Goal: Information Seeking & Learning: Learn about a topic

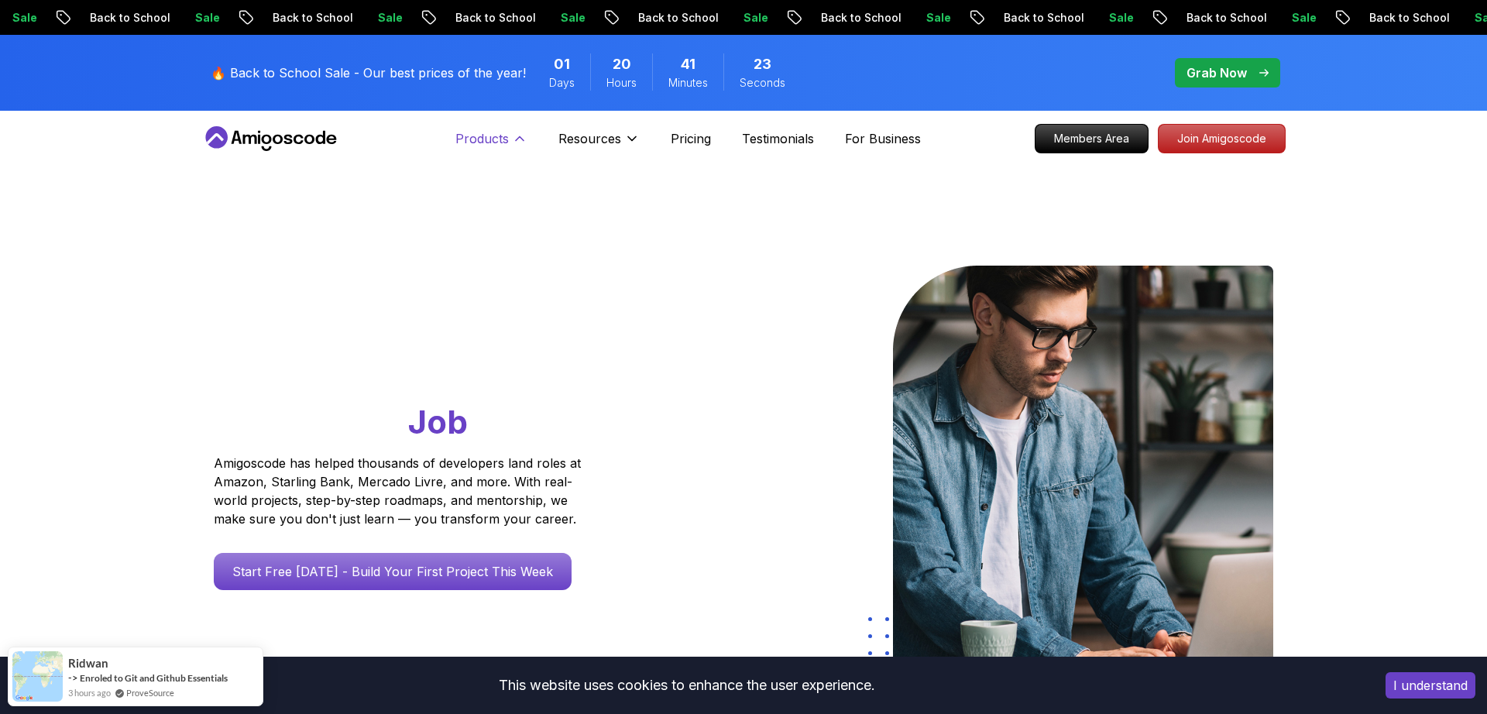
click at [487, 153] on button "Products" at bounding box center [491, 144] width 72 height 31
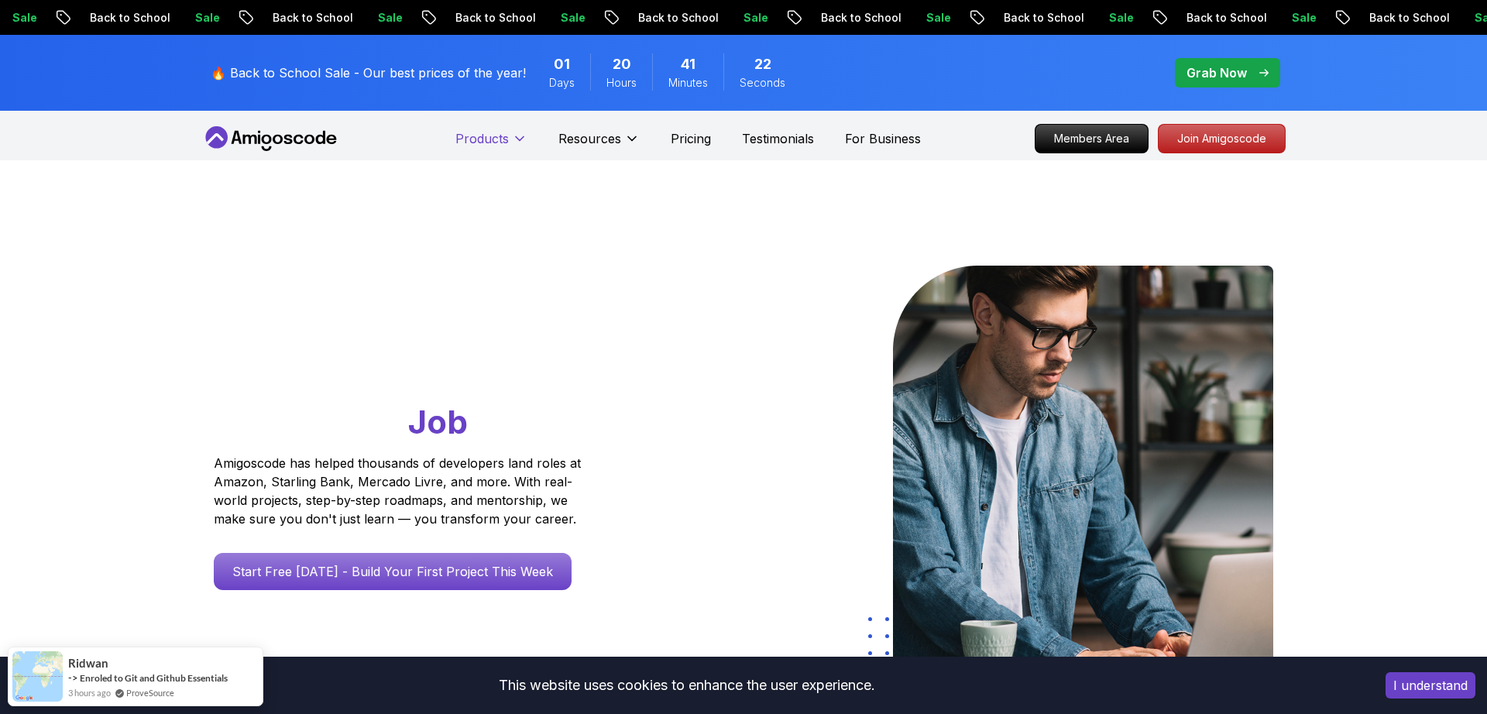
click at [487, 153] on button "Products" at bounding box center [491, 144] width 72 height 31
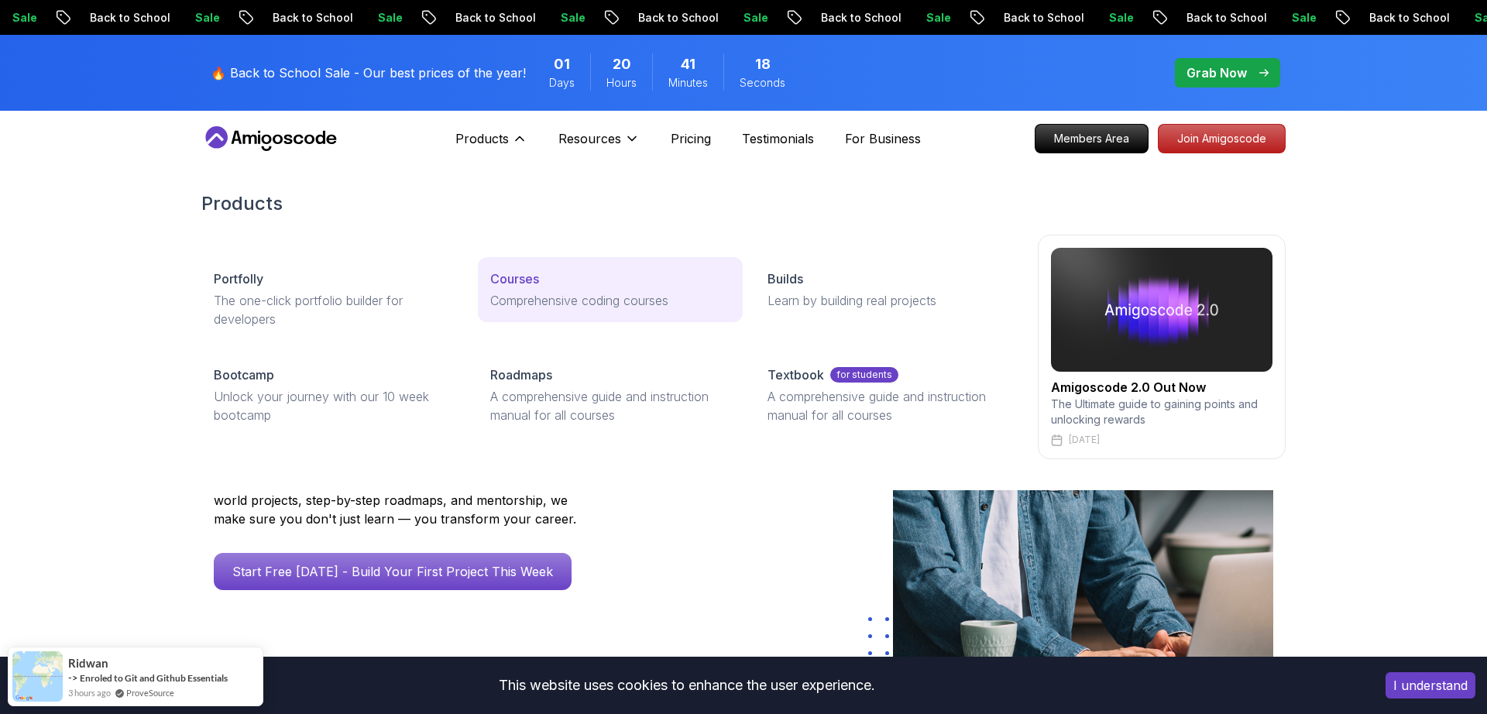
click at [530, 273] on p "Courses" at bounding box center [514, 279] width 49 height 19
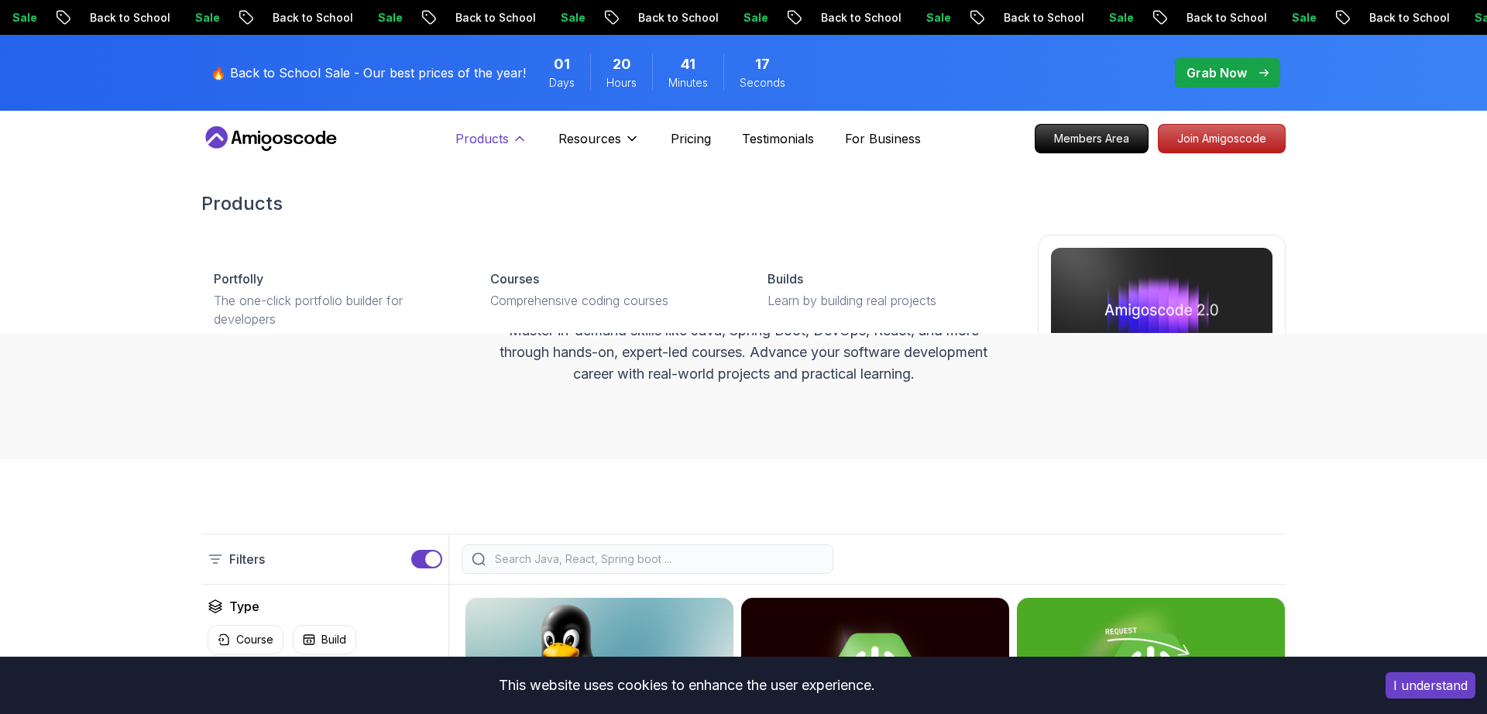
click at [510, 134] on button "Products" at bounding box center [491, 144] width 72 height 31
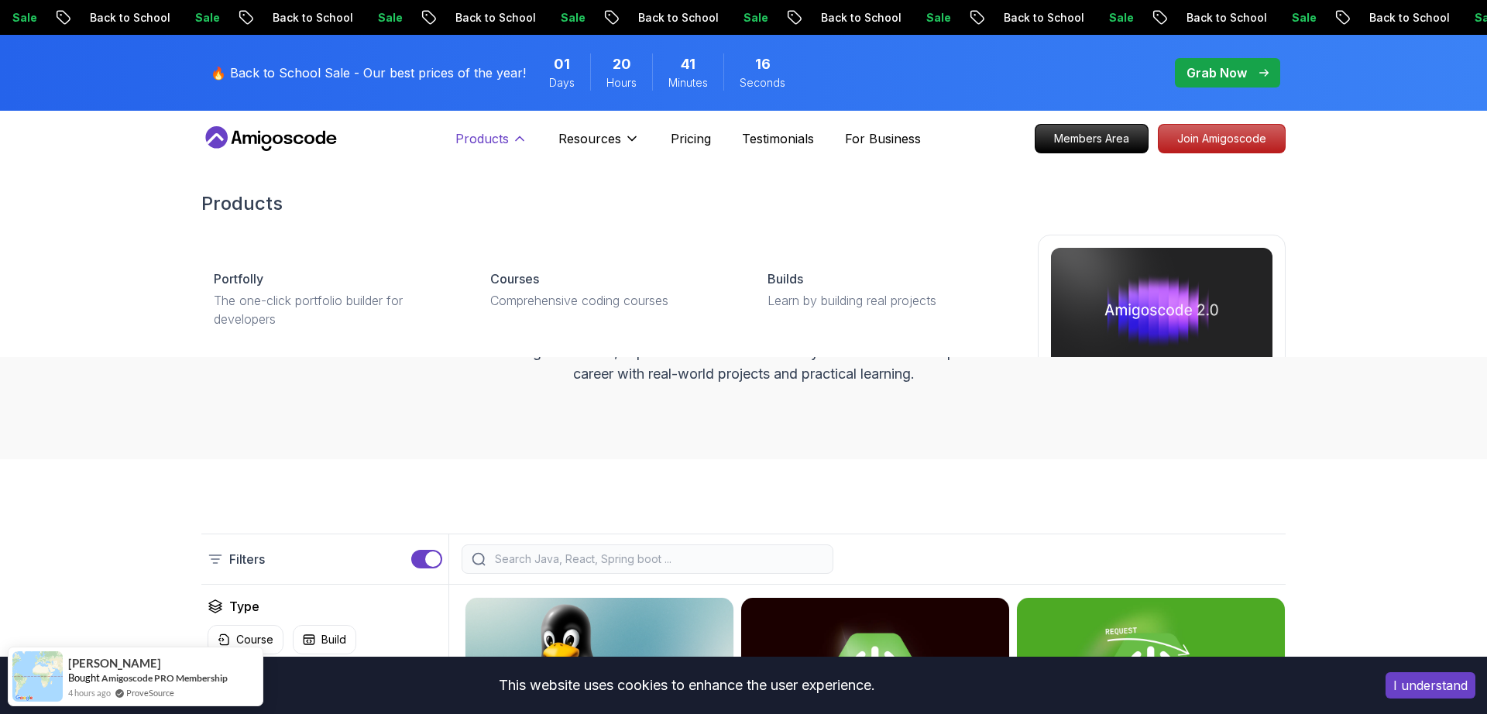
click at [499, 136] on p "Products" at bounding box center [481, 138] width 53 height 19
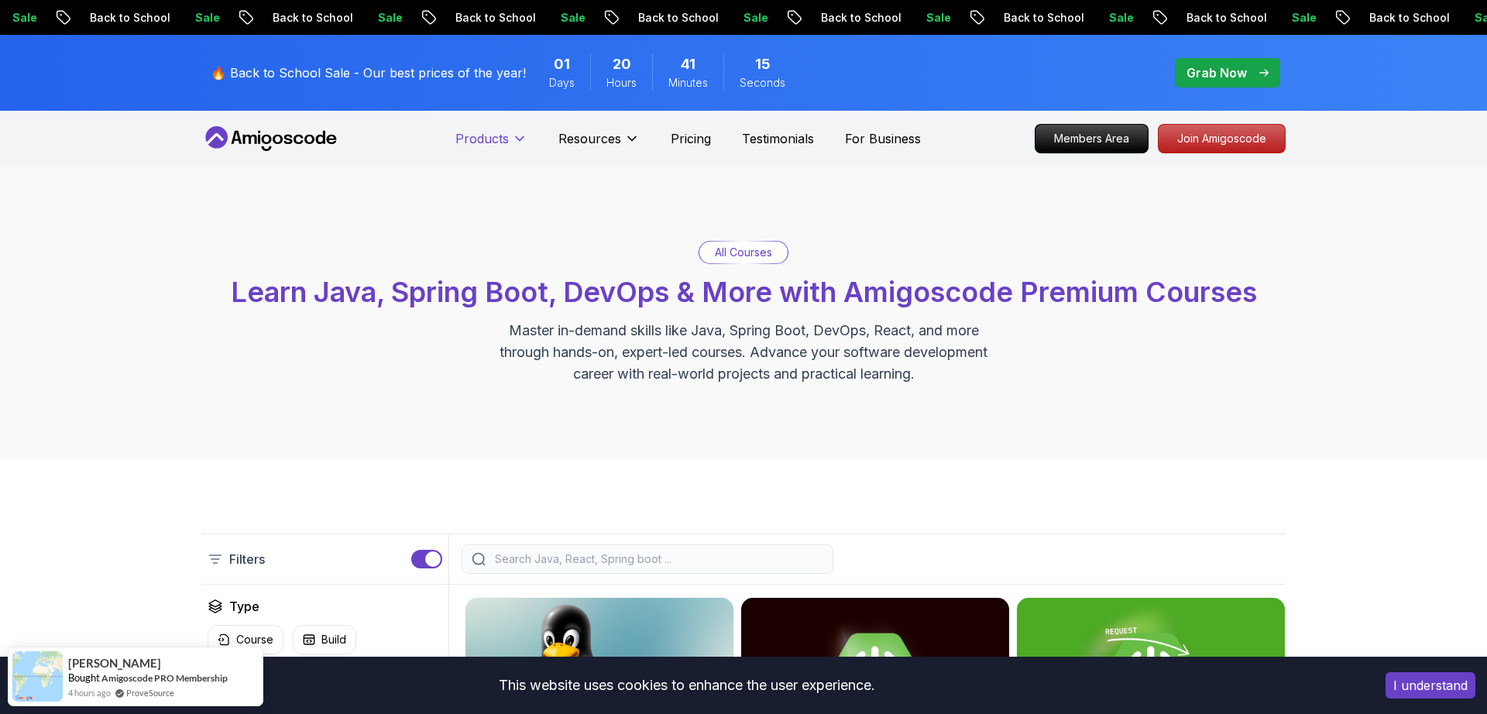
click at [499, 136] on p "Products" at bounding box center [481, 138] width 53 height 19
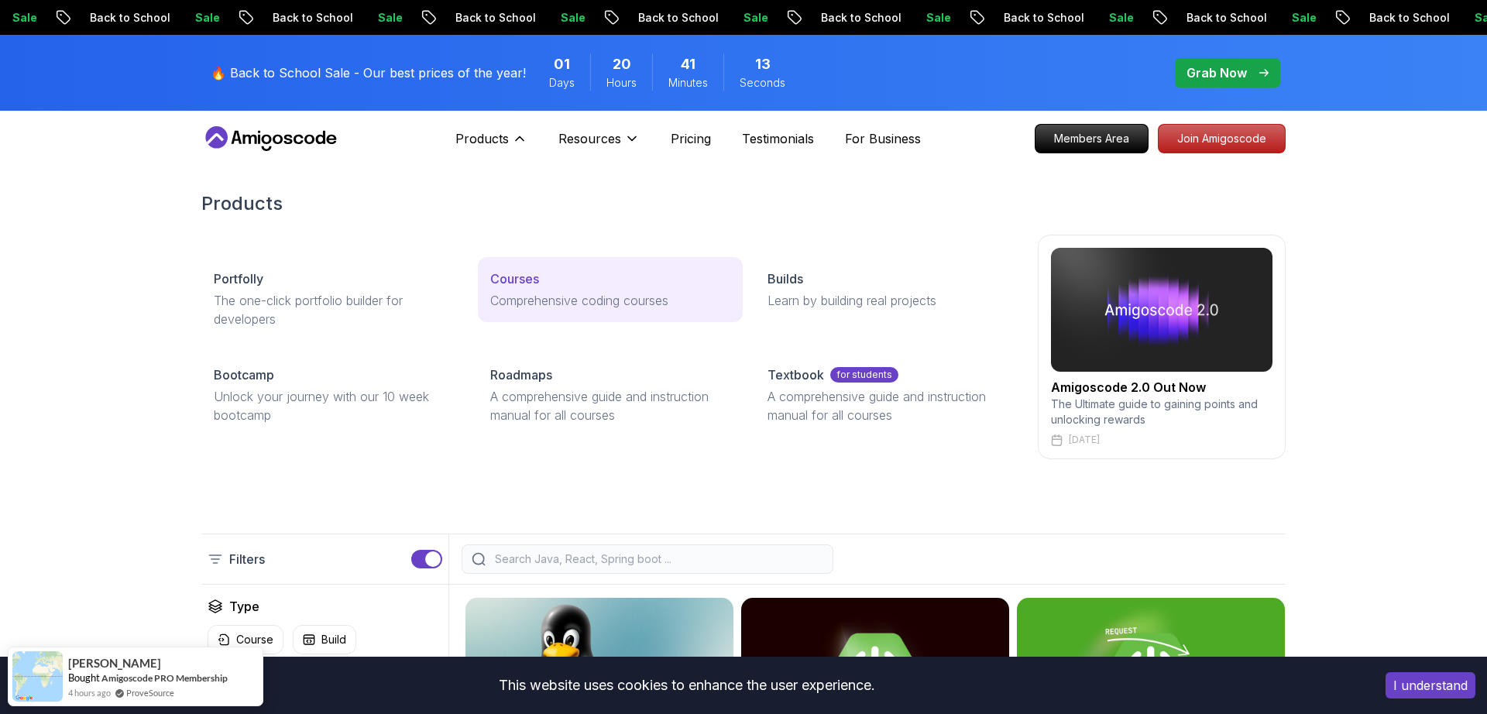
click at [558, 311] on link "Courses Comprehensive coding courses" at bounding box center [610, 289] width 264 height 65
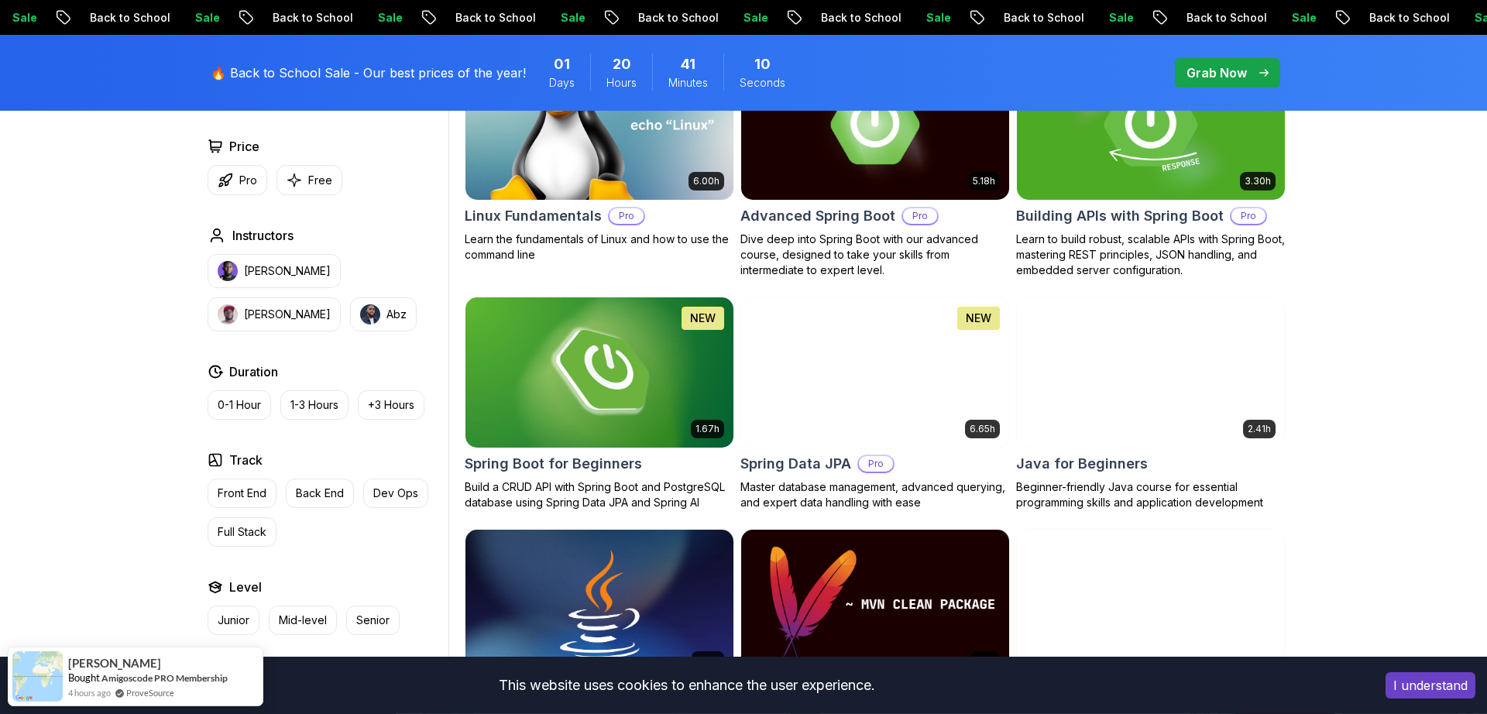
scroll to position [748, 0]
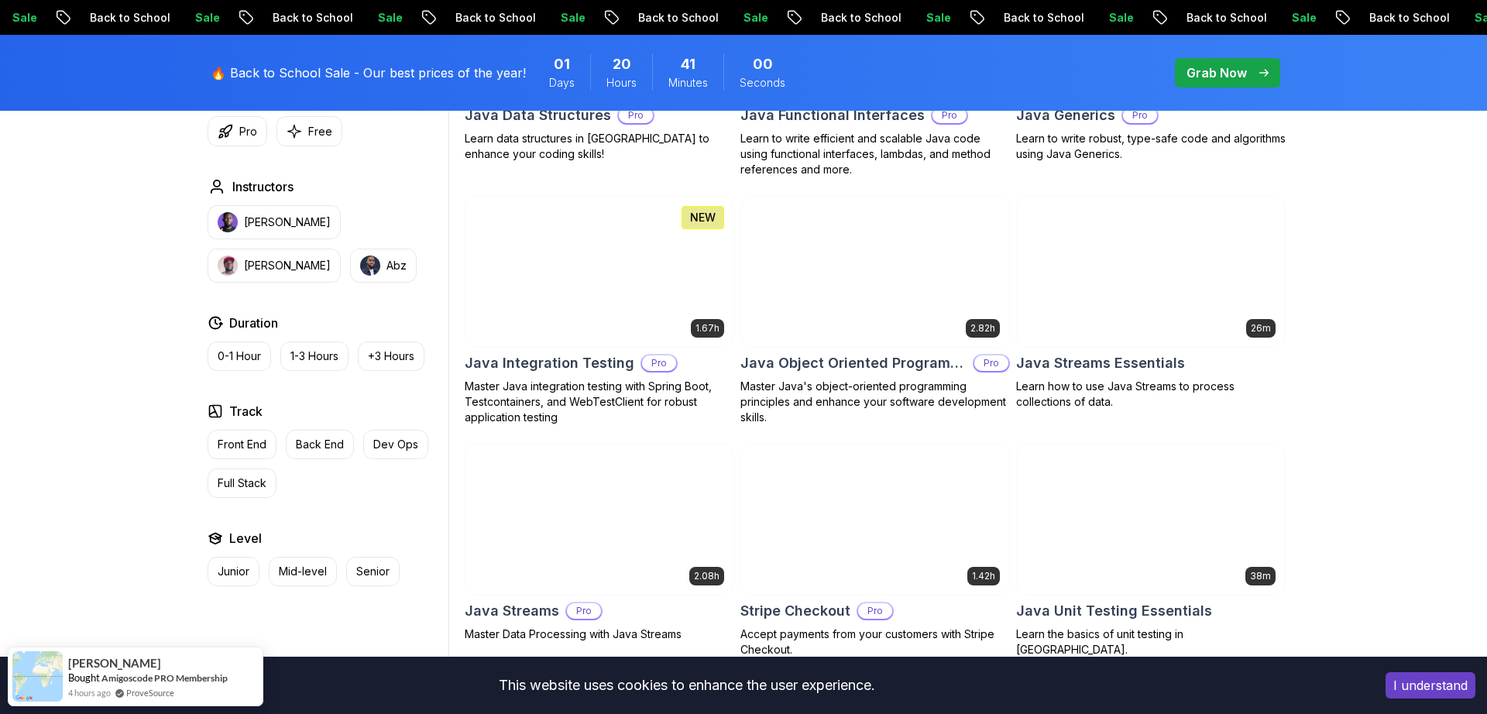
scroll to position [2779, 0]
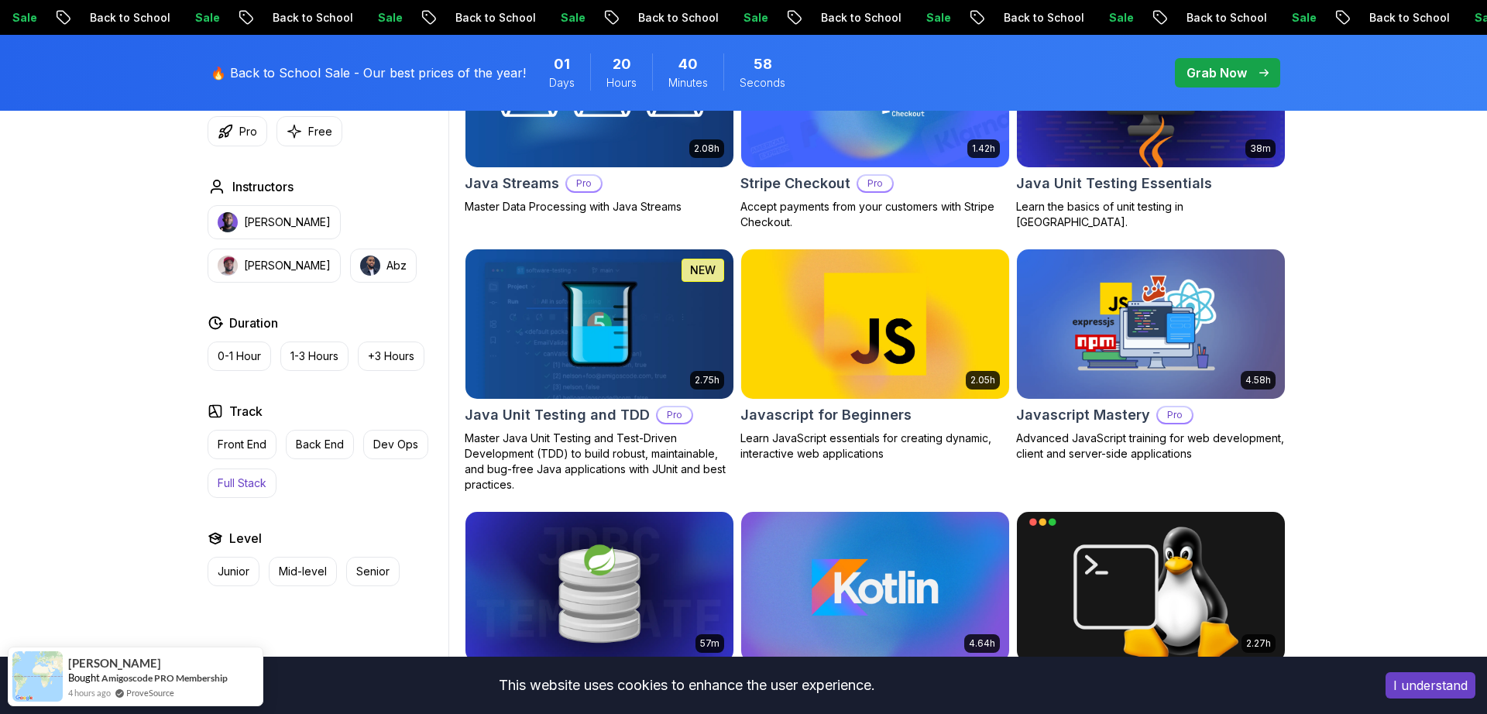
click at [245, 492] on button "Full Stack" at bounding box center [242, 483] width 69 height 29
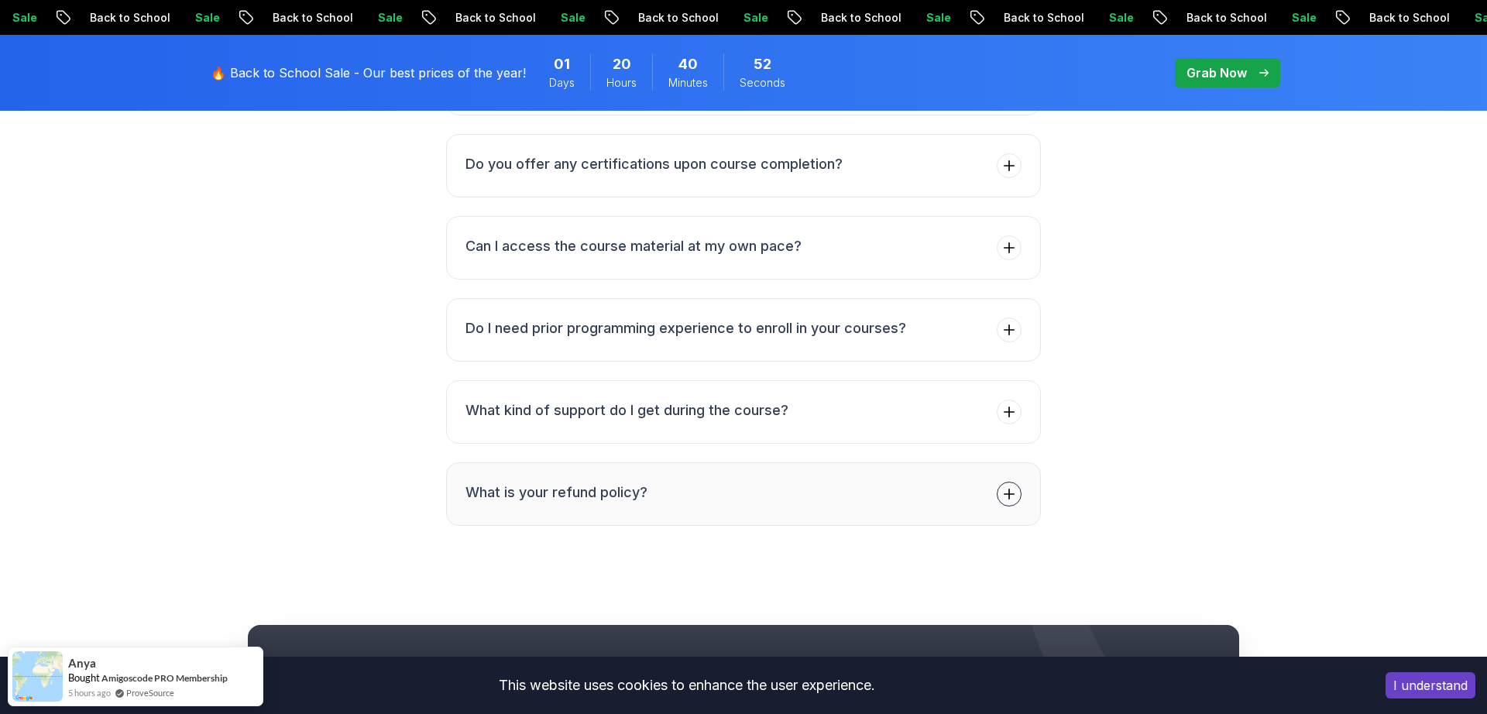
scroll to position [2654, 0]
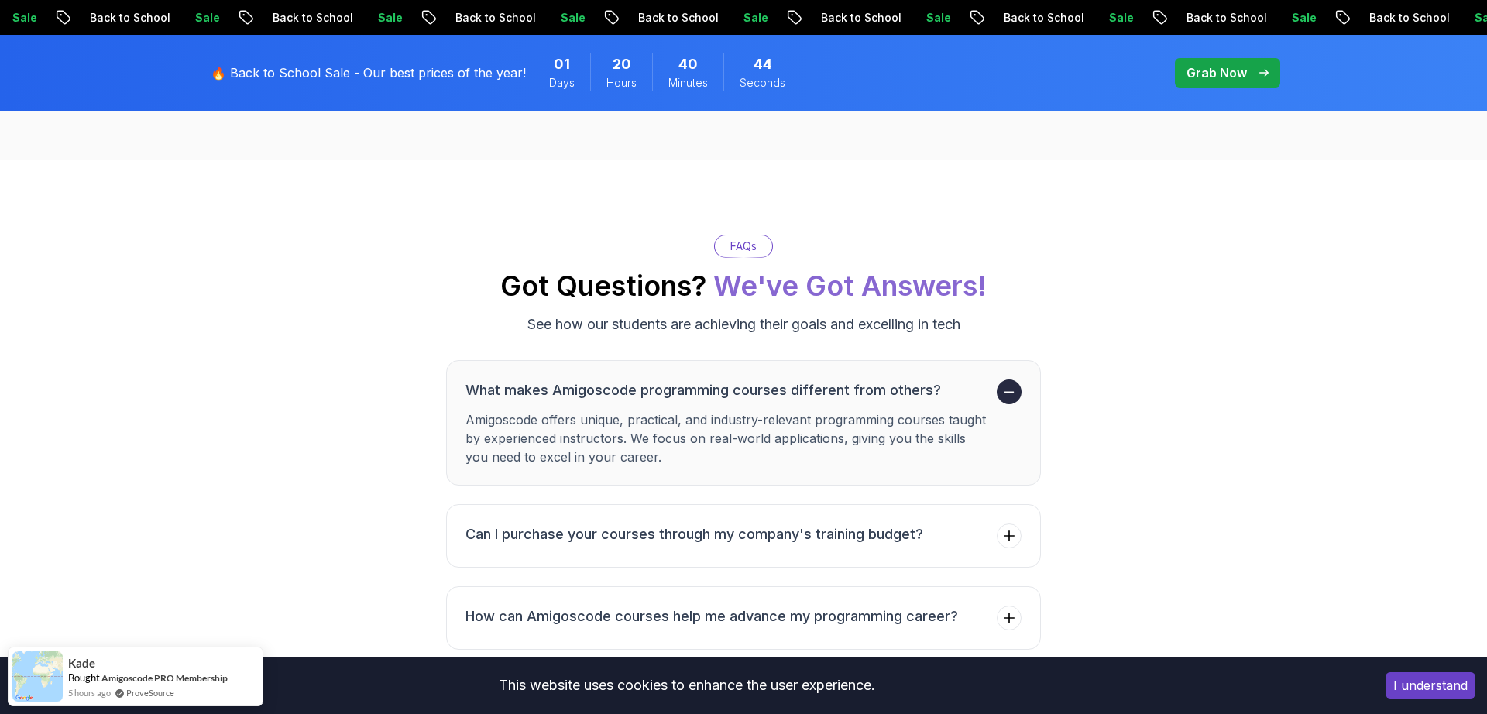
click at [617, 72] on span "20" at bounding box center [622, 64] width 19 height 22
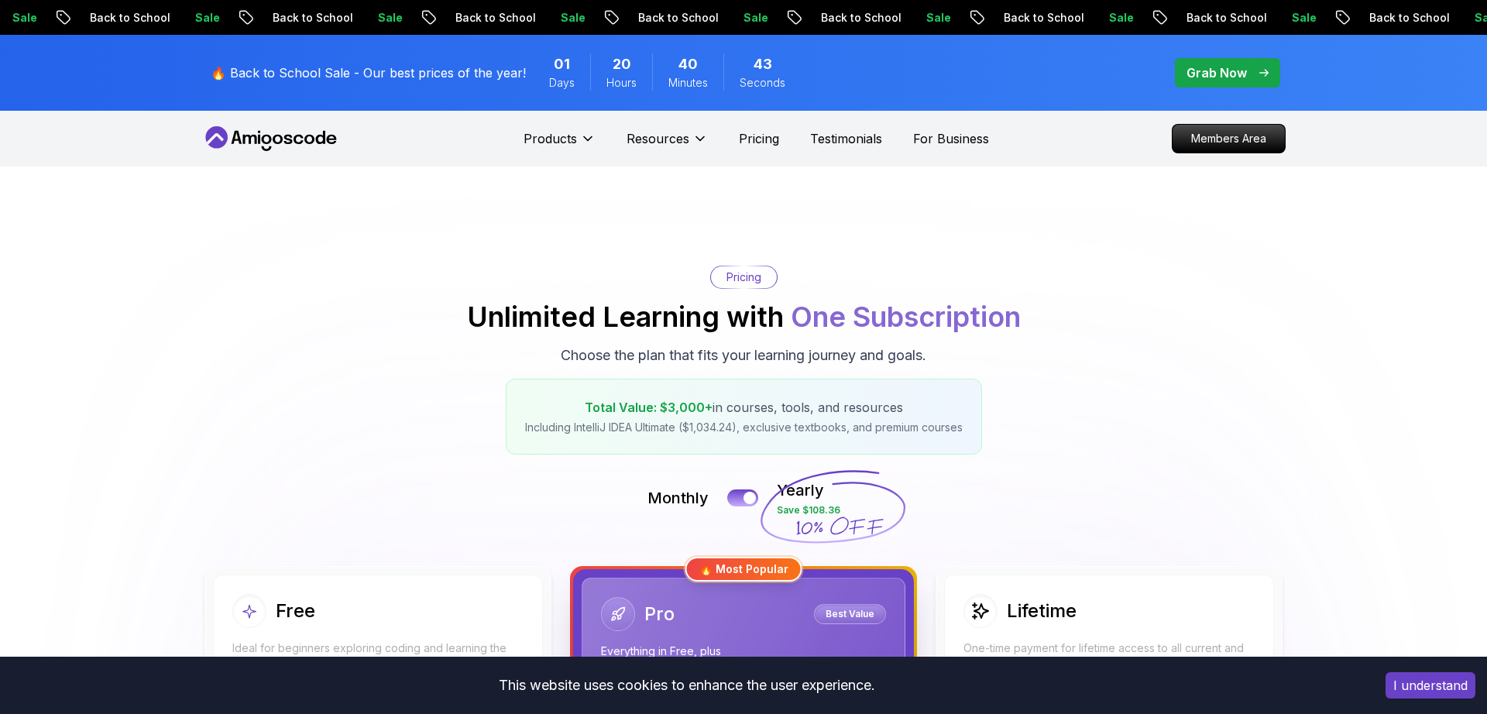
scroll to position [321, 0]
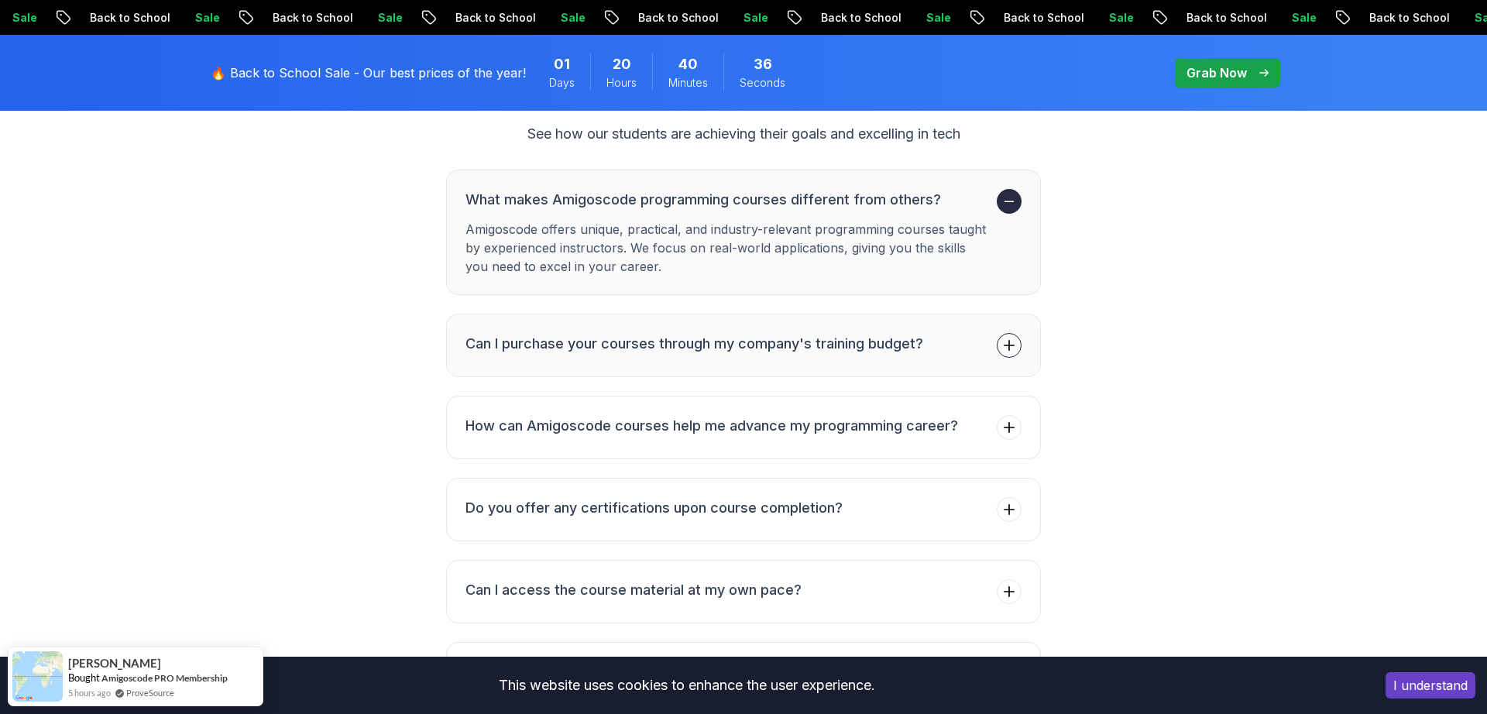
scroll to position [3188, 0]
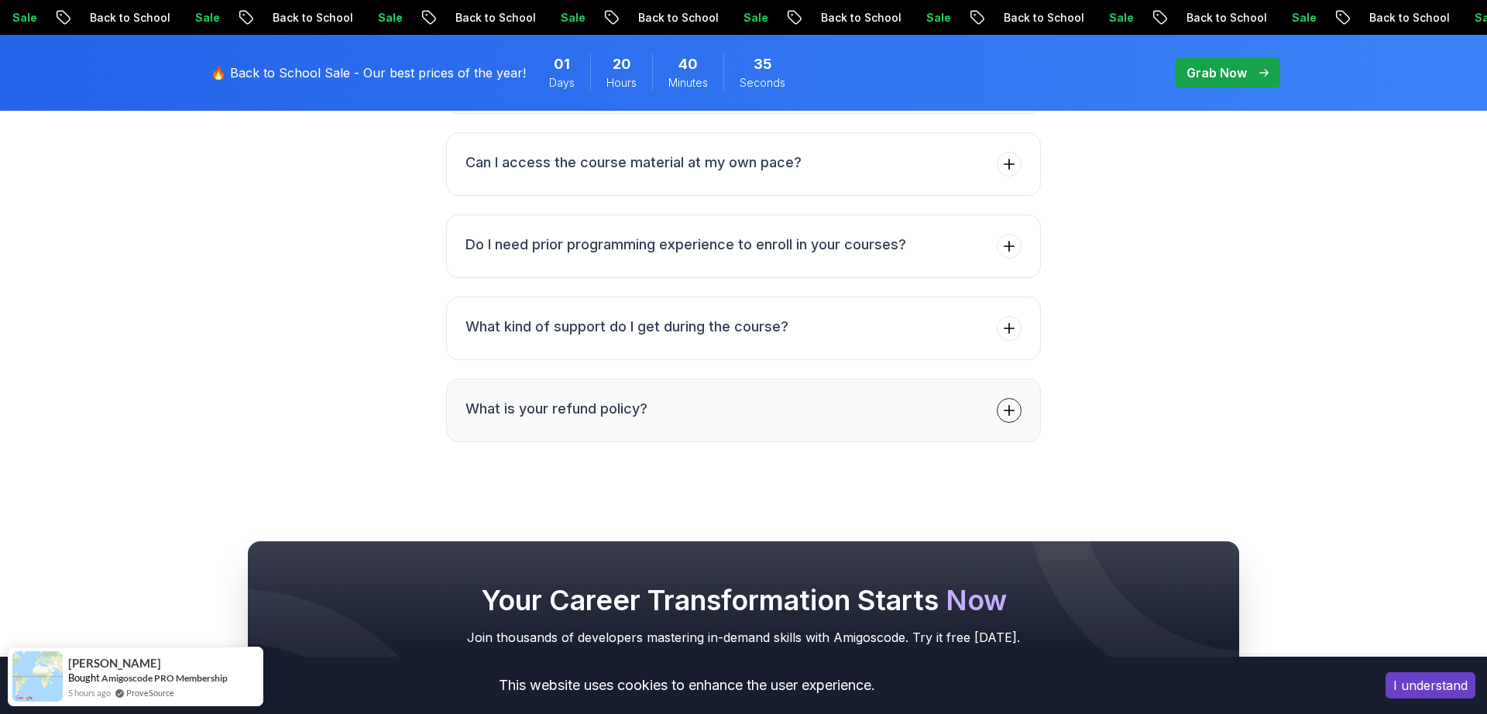
click at [1008, 412] on icon at bounding box center [1009, 410] width 15 height 15
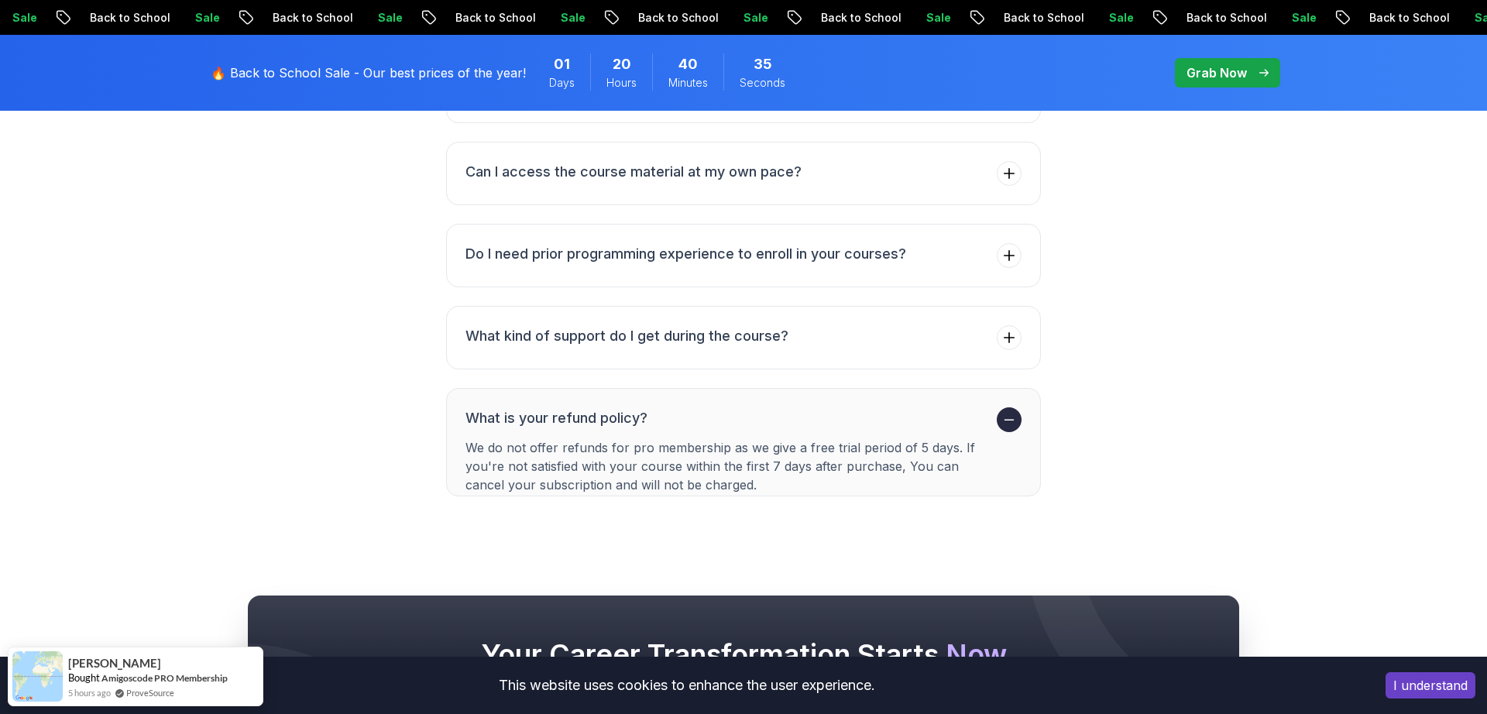
scroll to position [3126, 0]
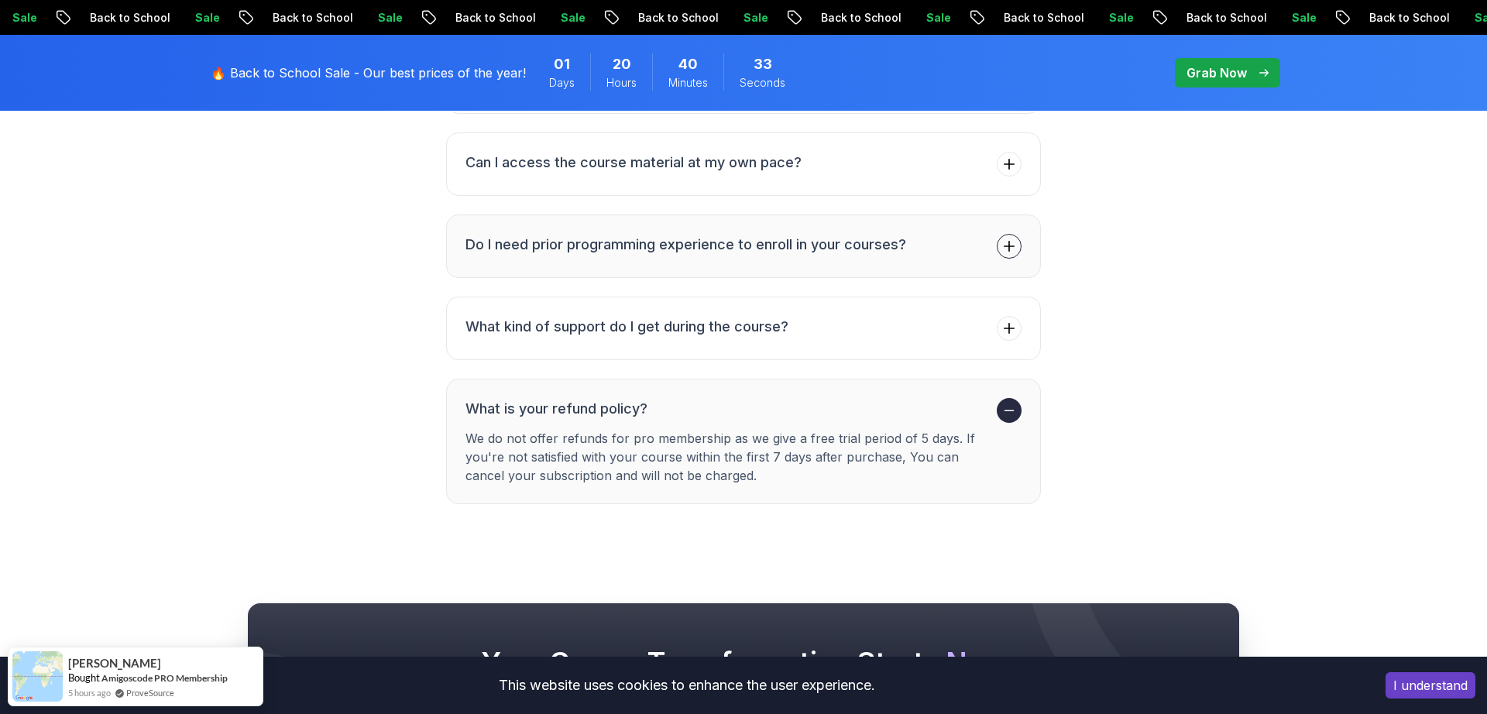
click at [1013, 253] on icon at bounding box center [1009, 246] width 15 height 15
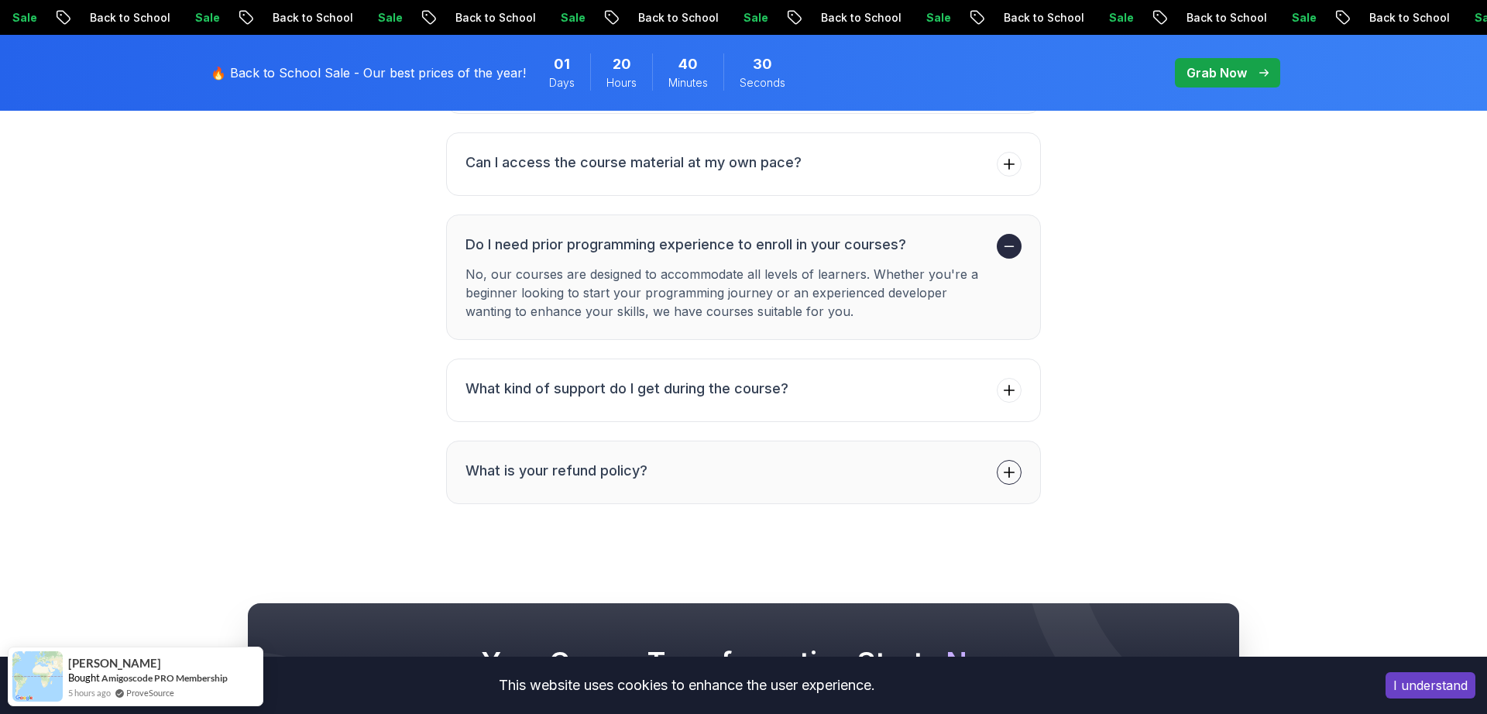
click at [1001, 249] on span at bounding box center [1009, 246] width 25 height 25
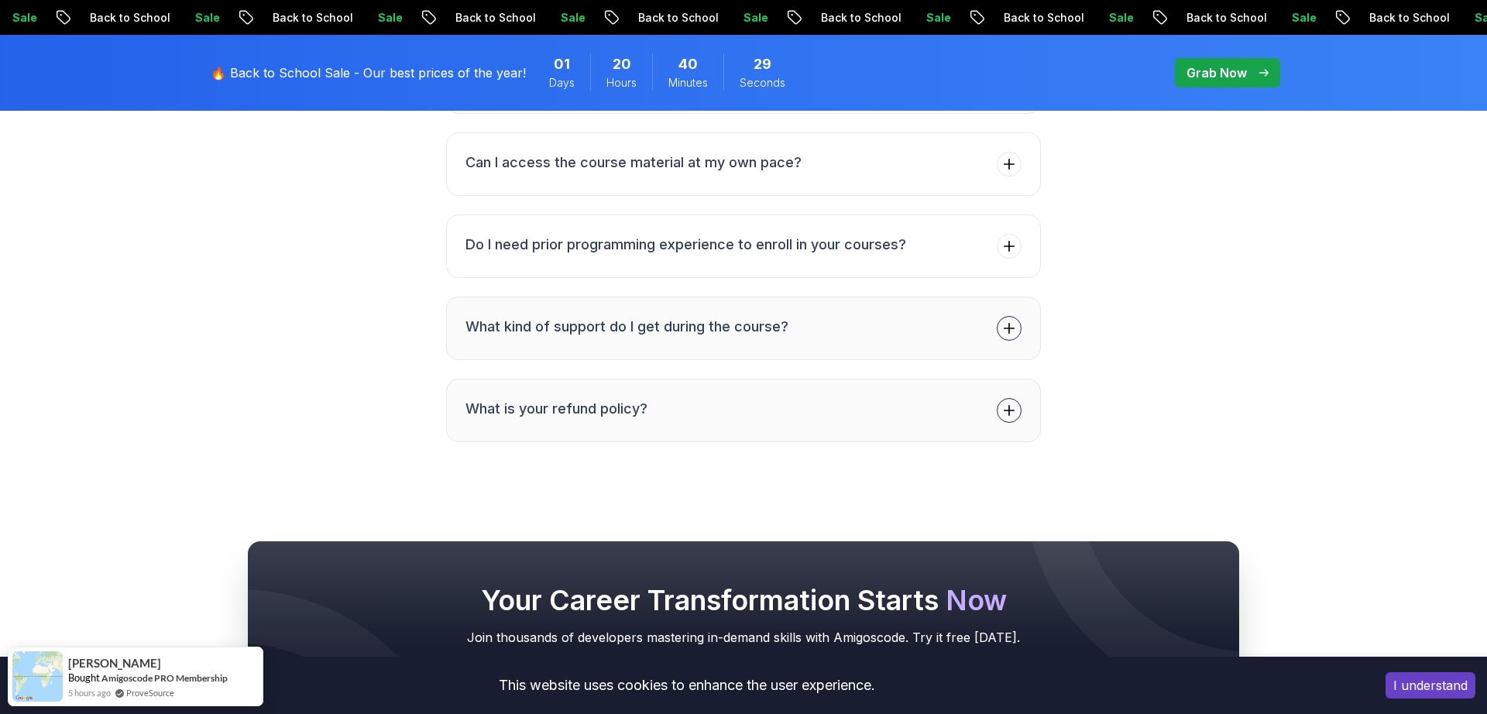
click at [1023, 335] on button "What kind of support do I get during the course?" at bounding box center [743, 329] width 595 height 64
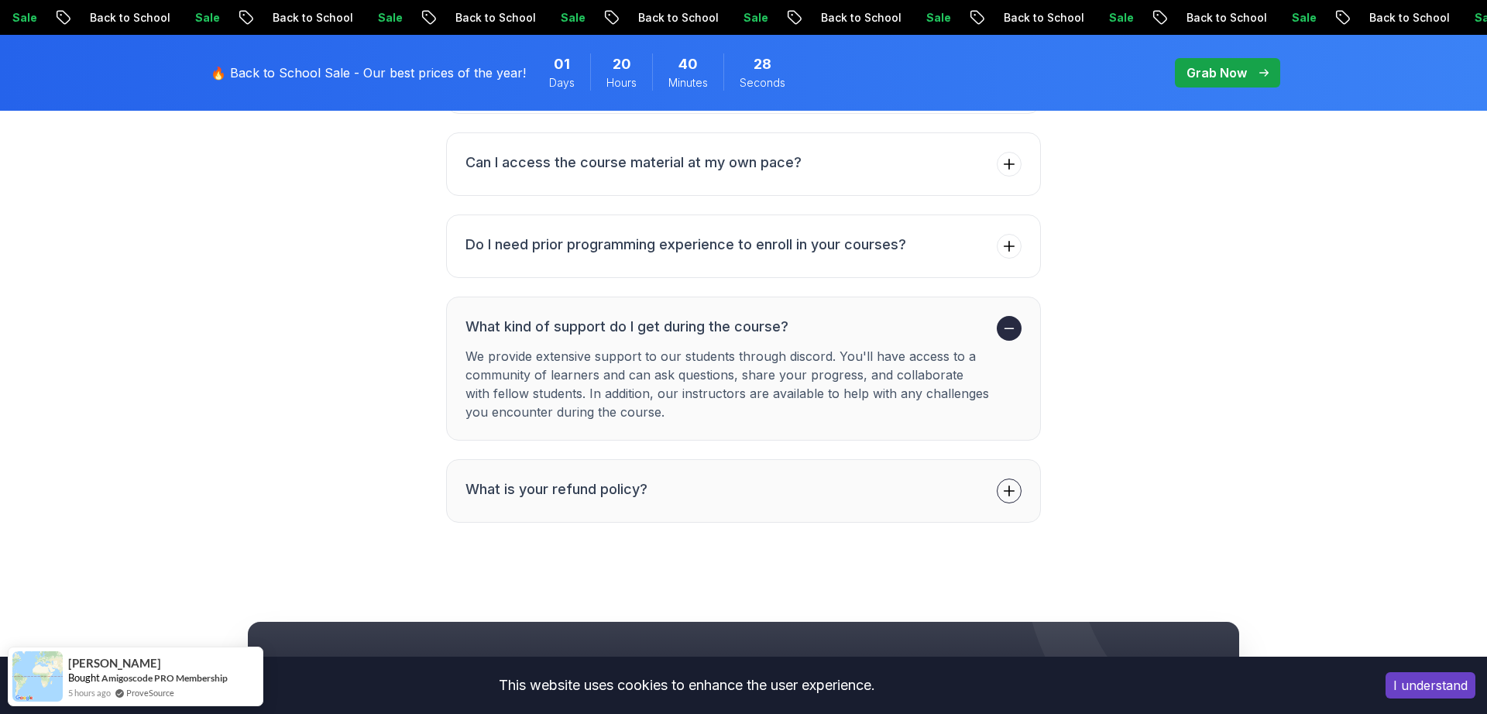
click at [1019, 334] on span at bounding box center [1009, 328] width 25 height 25
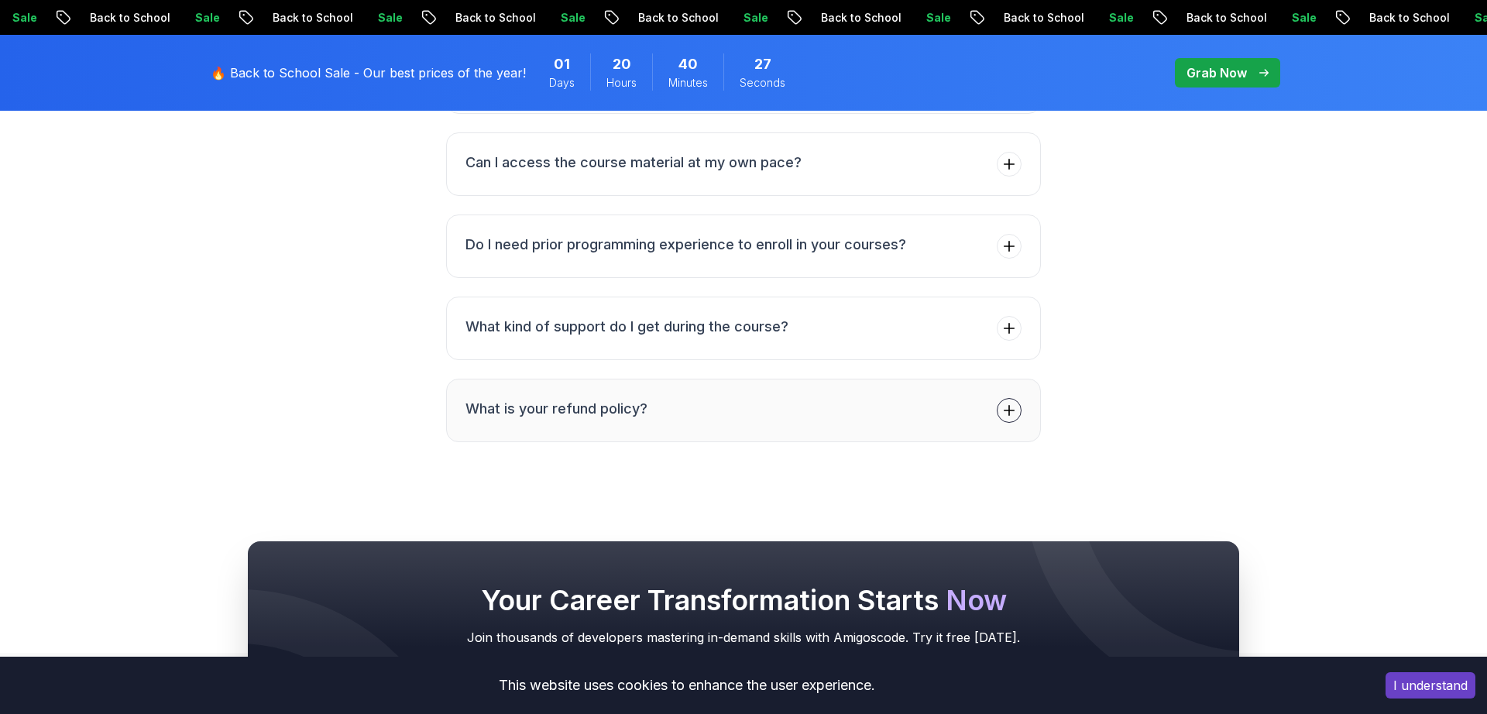
click at [1015, 419] on span at bounding box center [1009, 410] width 25 height 25
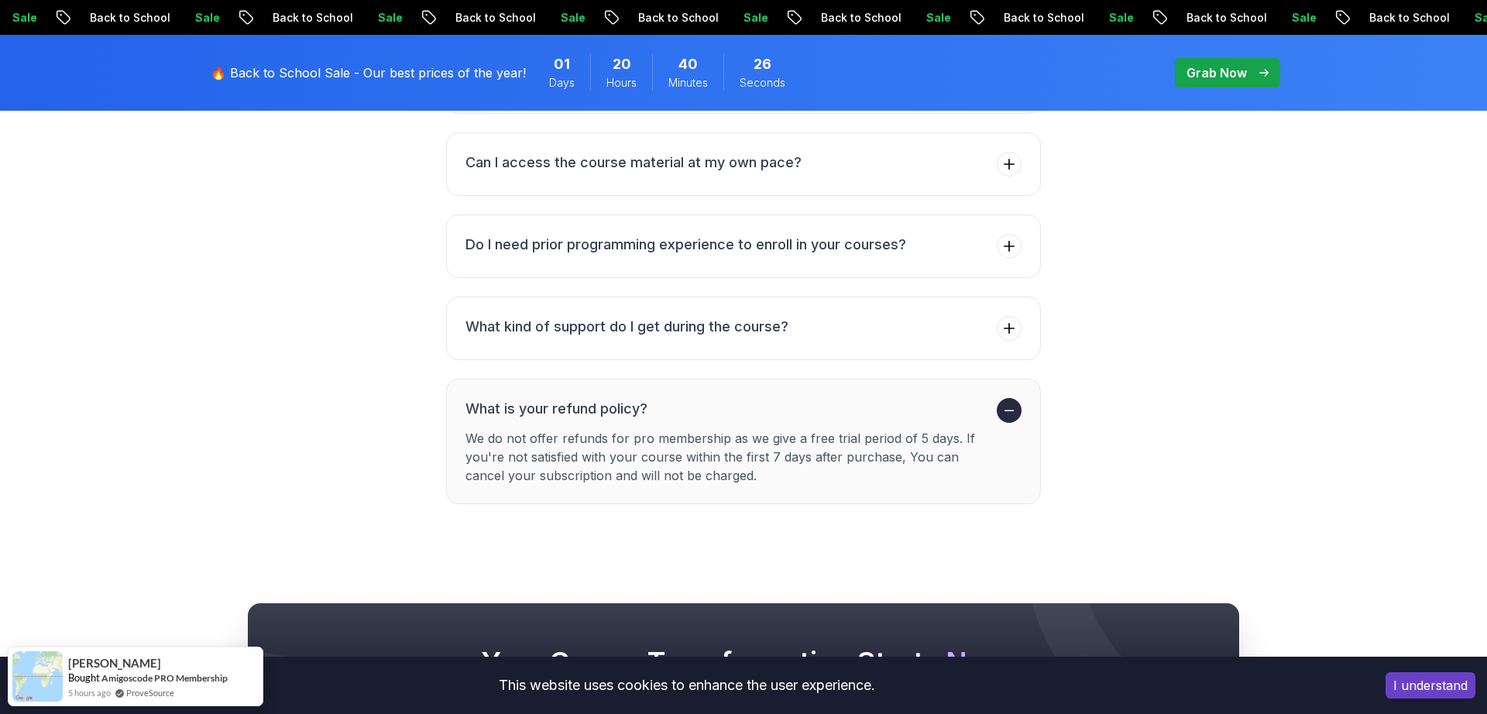
click at [1015, 419] on span at bounding box center [1009, 410] width 25 height 25
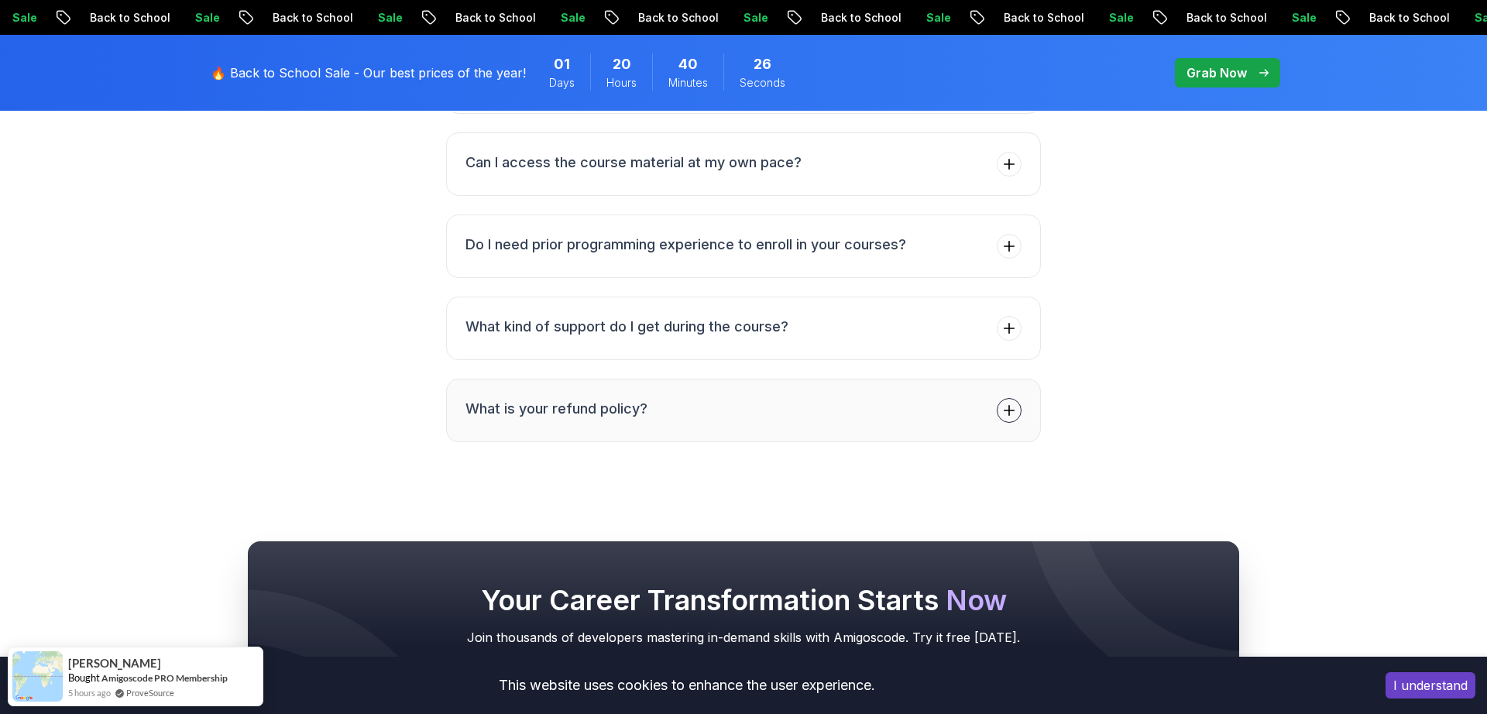
scroll to position [3684, 0]
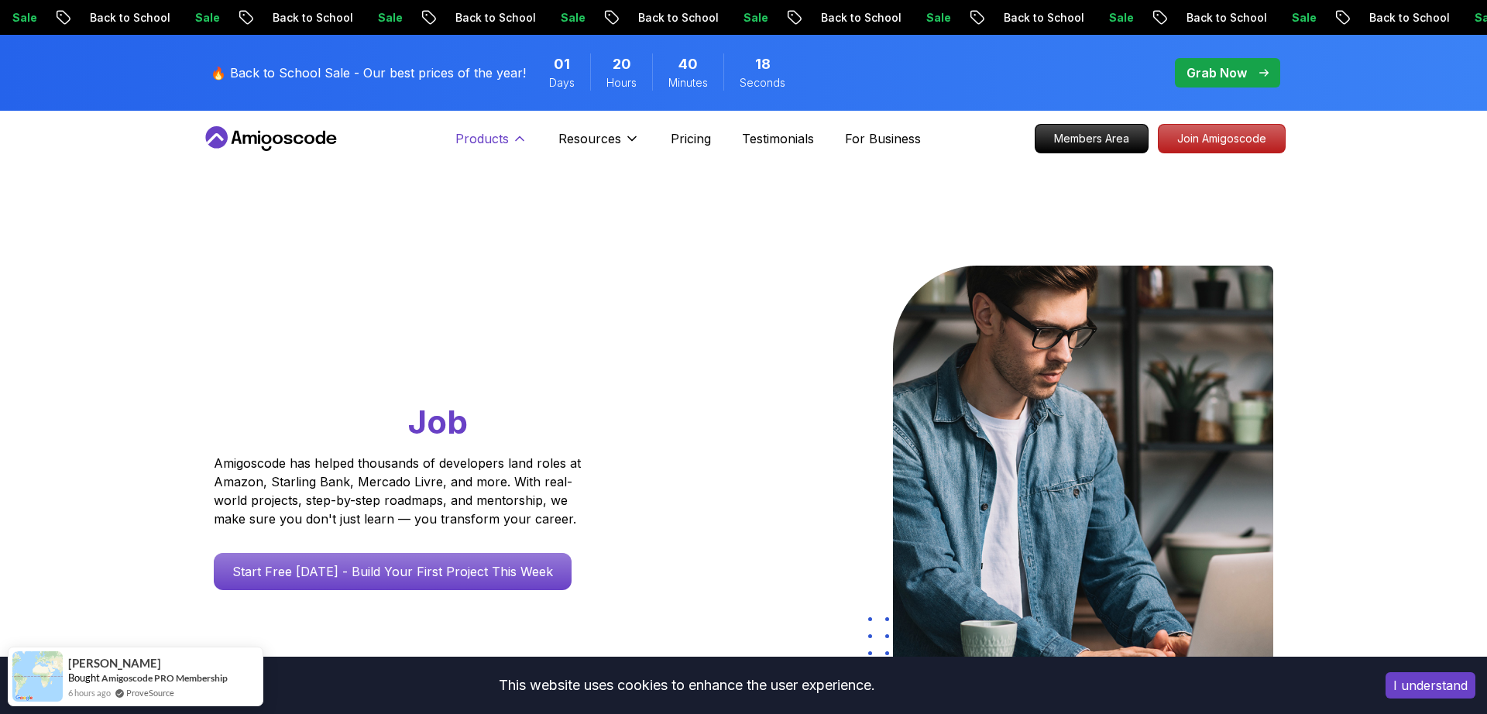
click at [459, 149] on button "Products" at bounding box center [491, 144] width 72 height 31
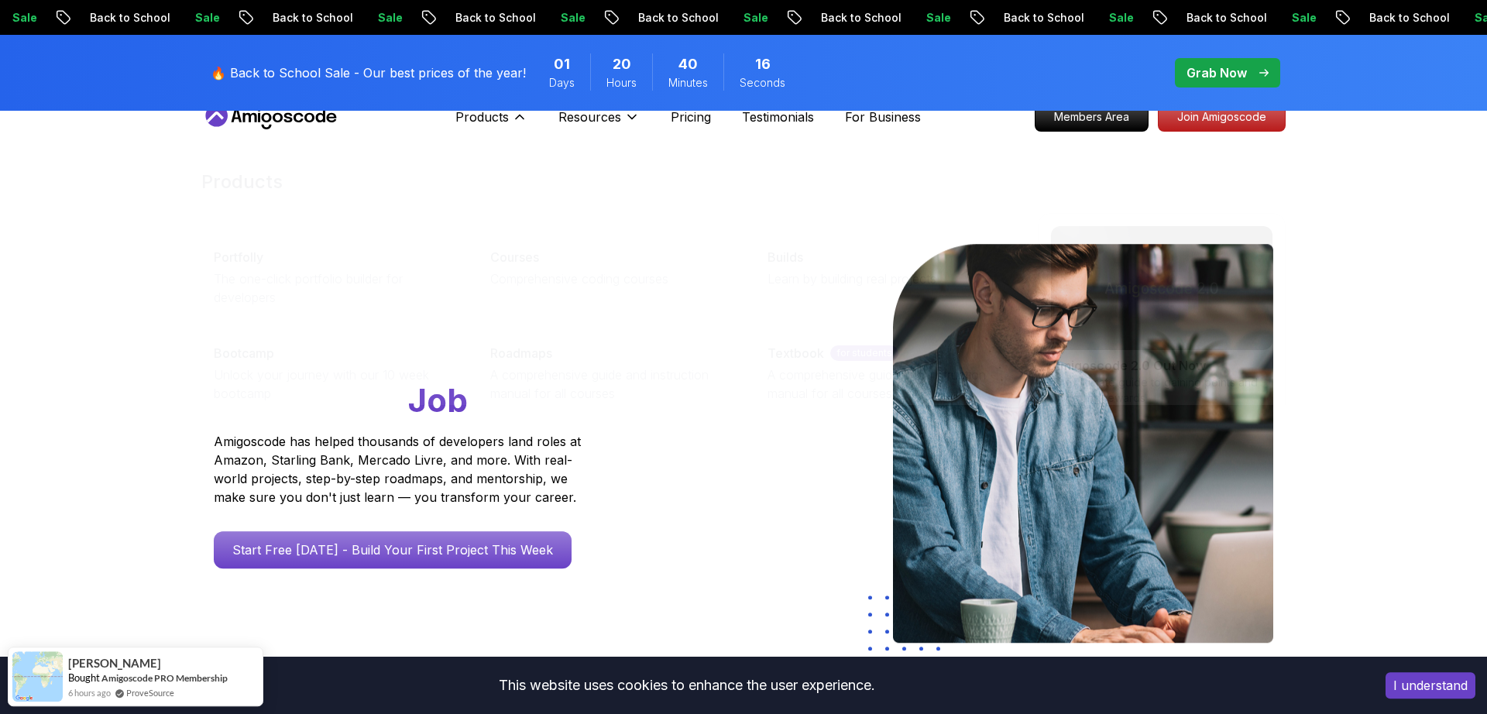
scroll to position [22, 0]
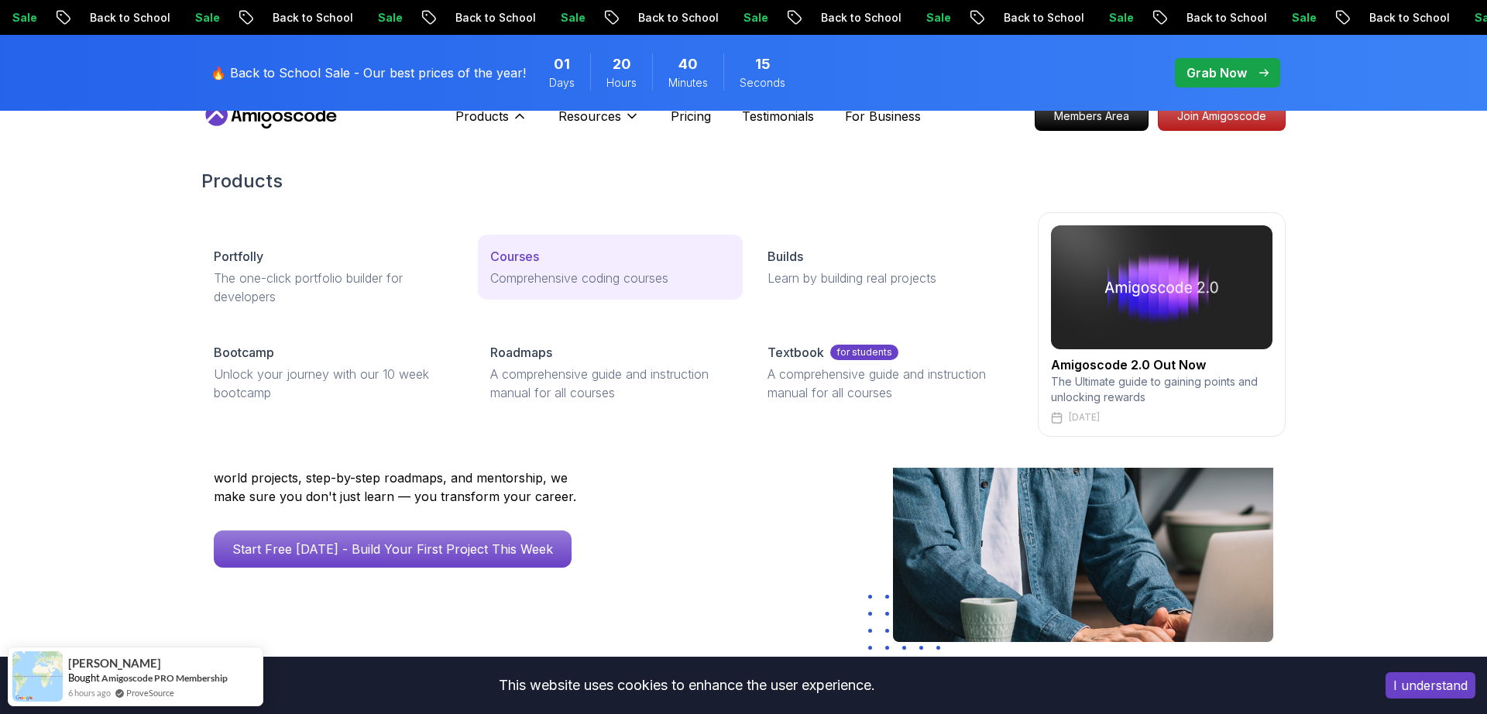
click at [524, 277] on p "Comprehensive coding courses" at bounding box center [609, 278] width 239 height 19
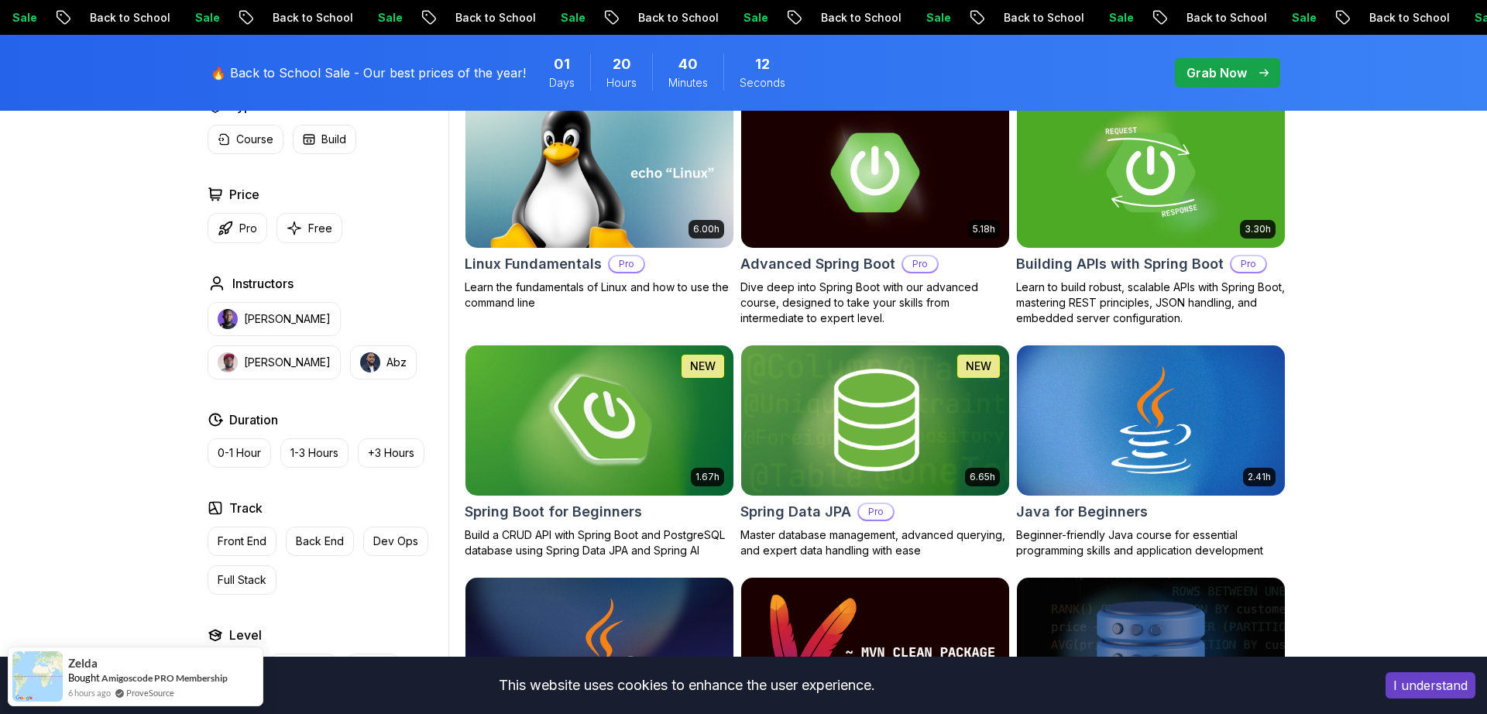
scroll to position [557, 0]
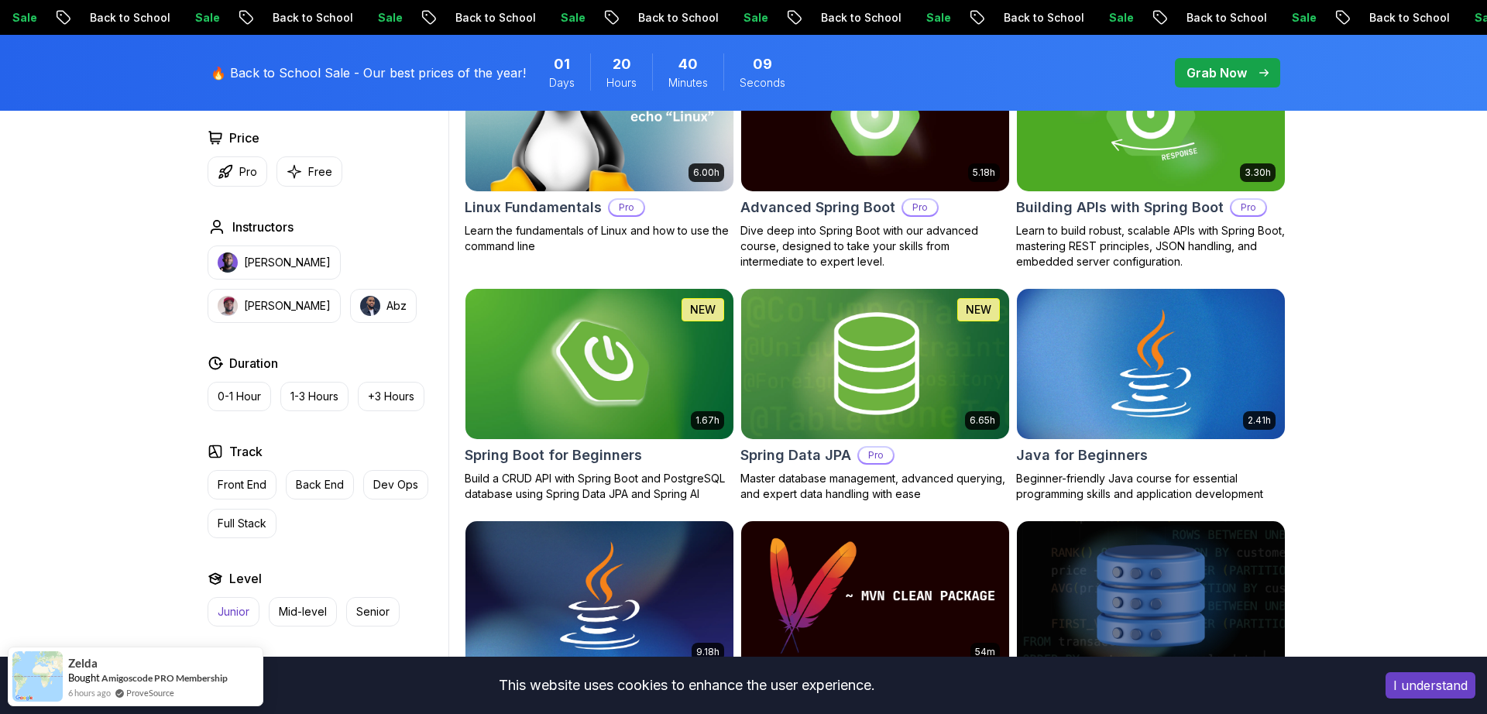
click at [247, 606] on p "Junior" at bounding box center [234, 611] width 32 height 15
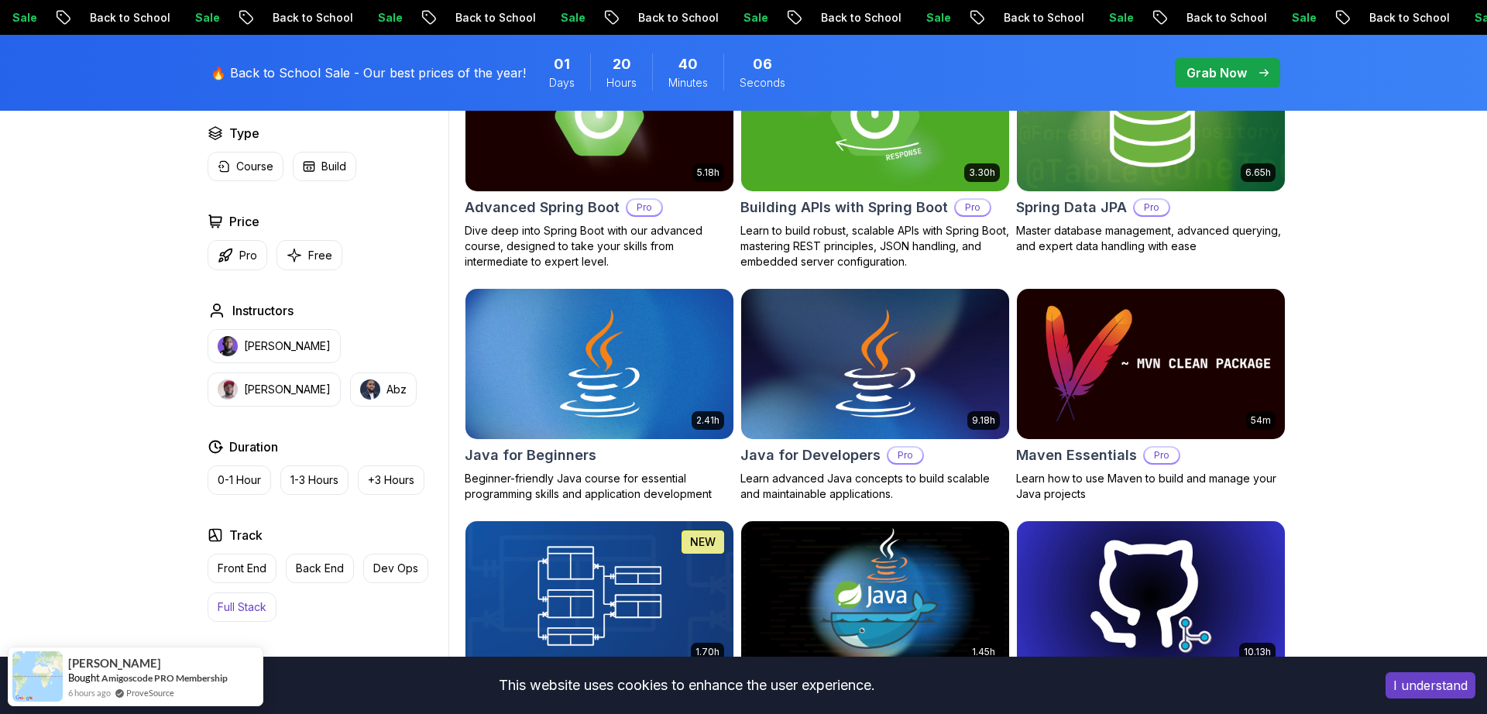
click at [234, 614] on p "Full Stack" at bounding box center [242, 607] width 49 height 15
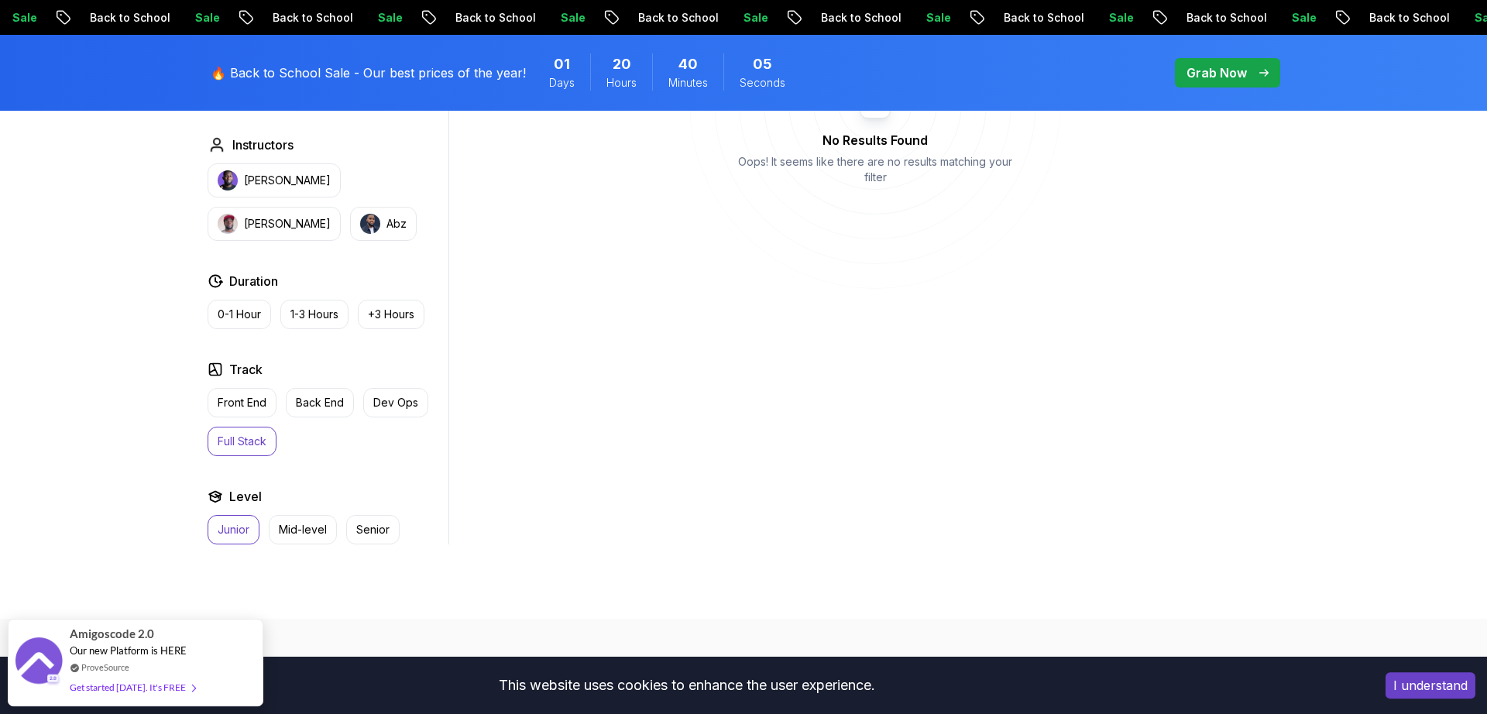
scroll to position [878, 0]
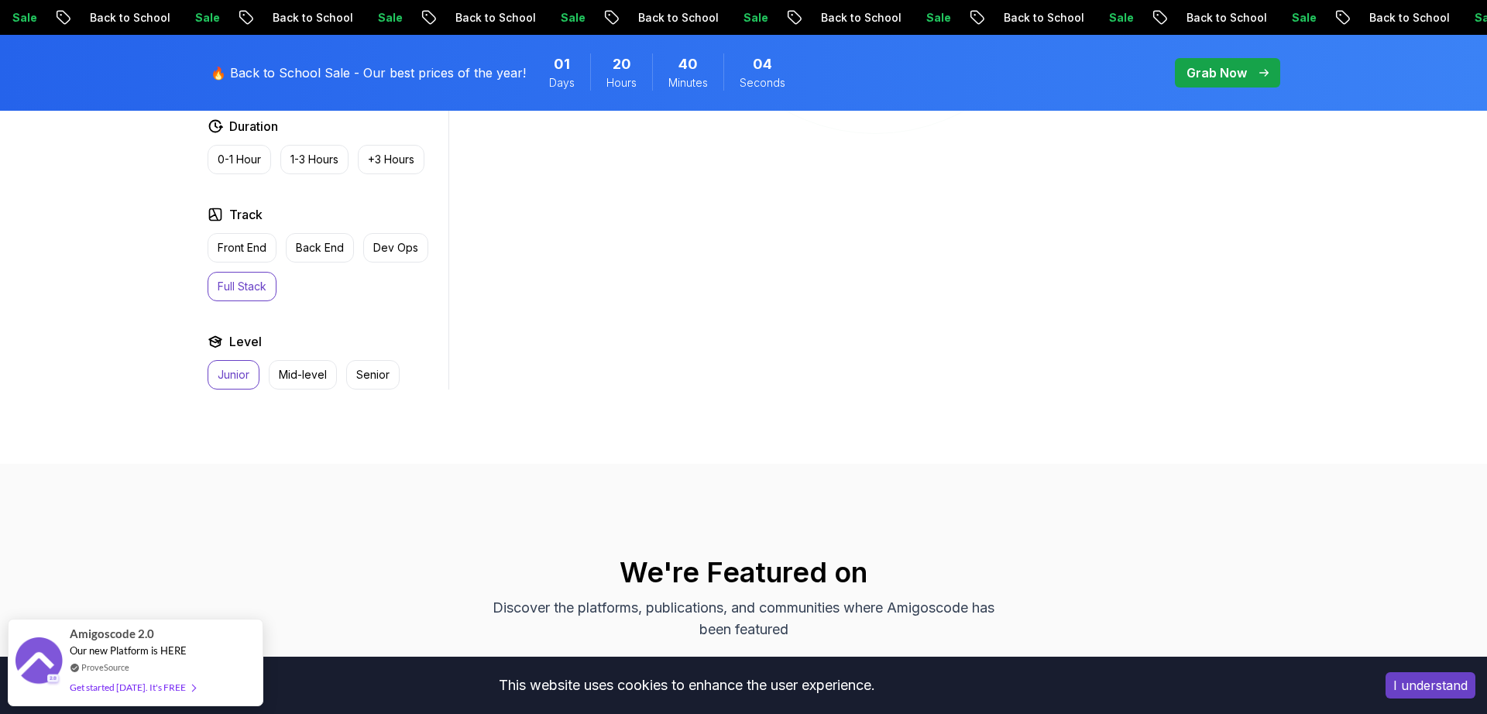
click at [239, 381] on p "Junior" at bounding box center [234, 374] width 32 height 15
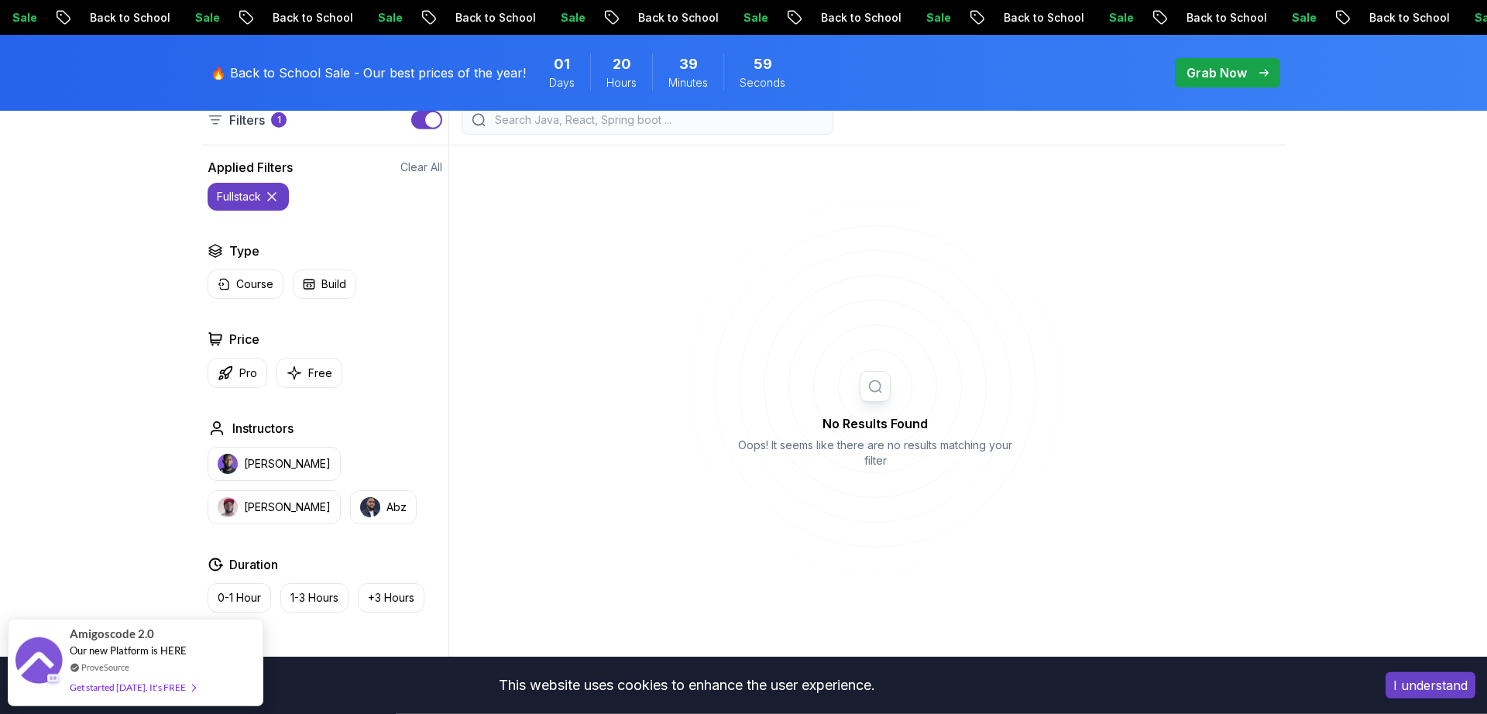
scroll to position [771, 0]
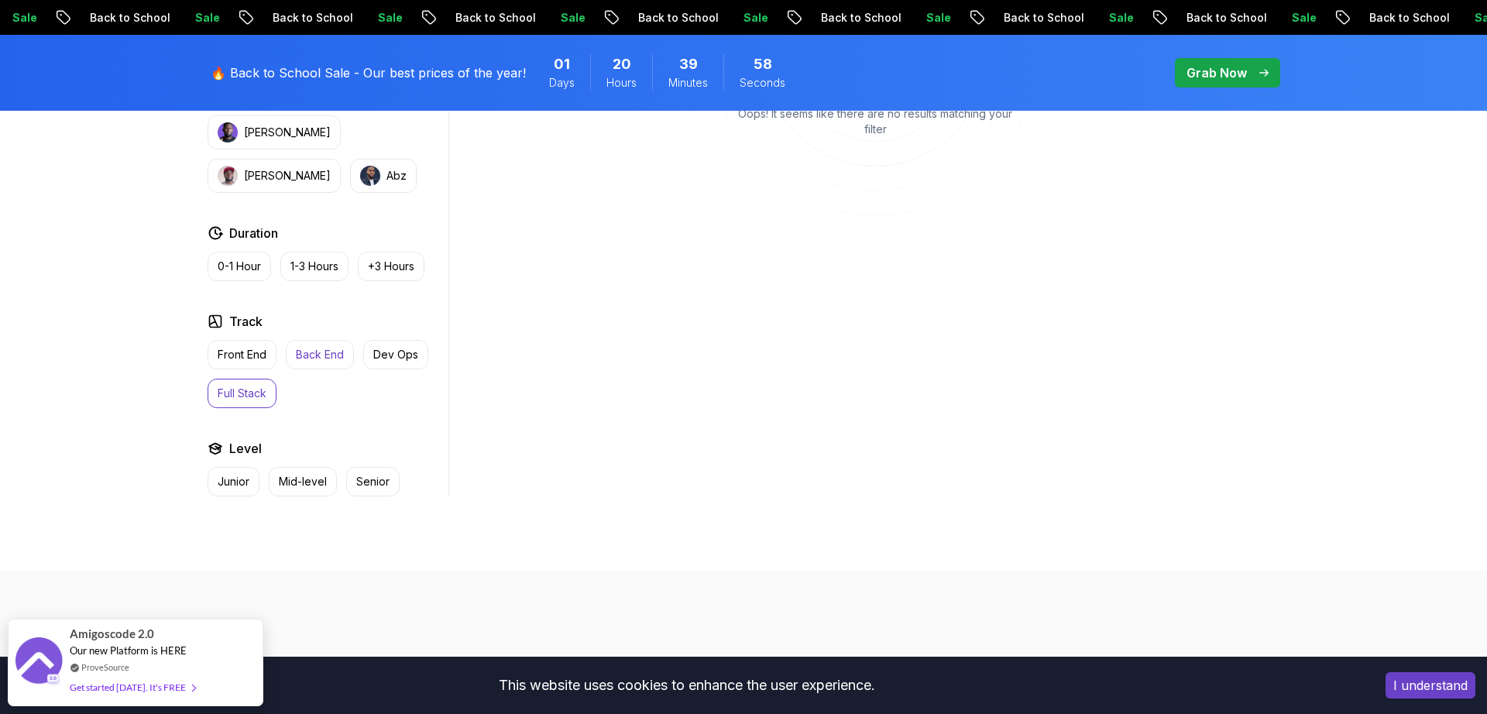
click at [301, 359] on p "Back End" at bounding box center [320, 354] width 48 height 15
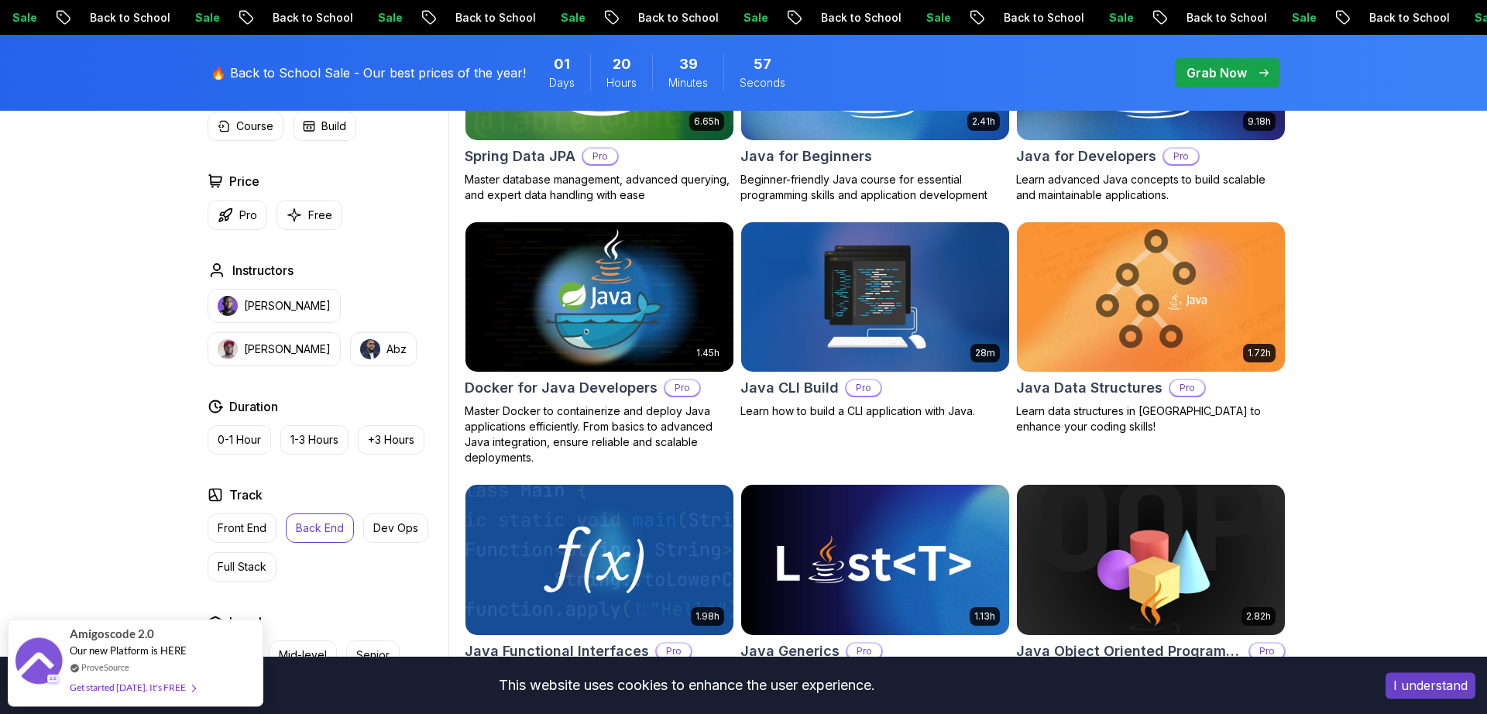
scroll to position [878, 0]
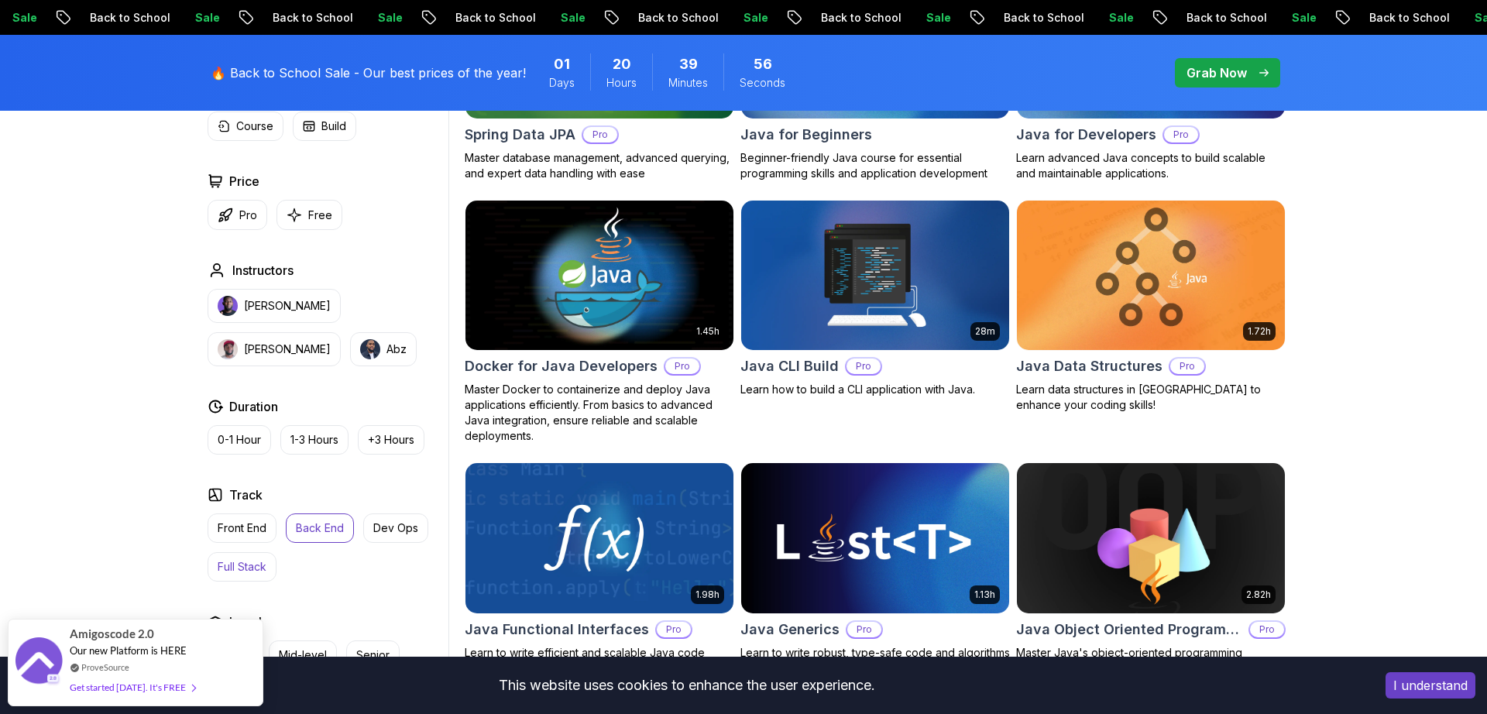
click at [253, 560] on p "Full Stack" at bounding box center [242, 566] width 49 height 15
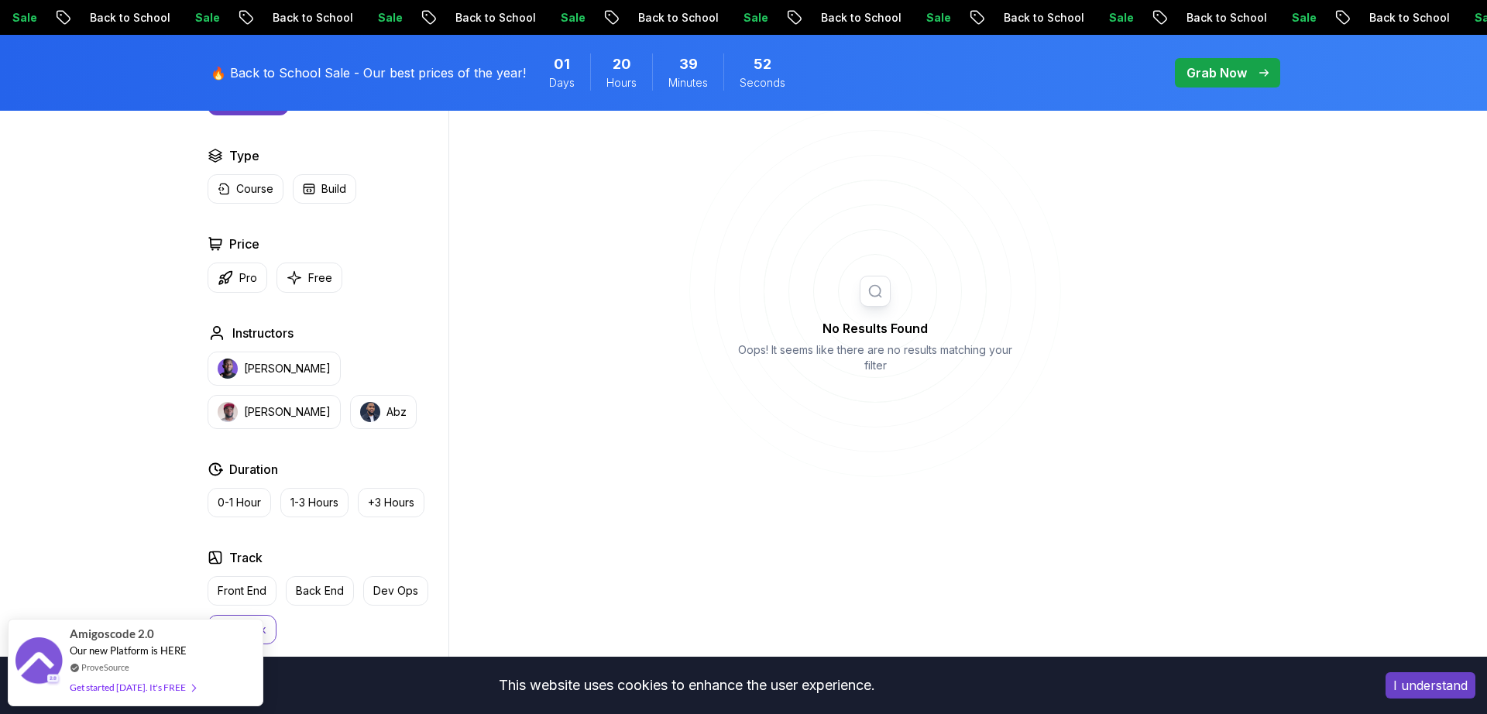
scroll to position [641, 0]
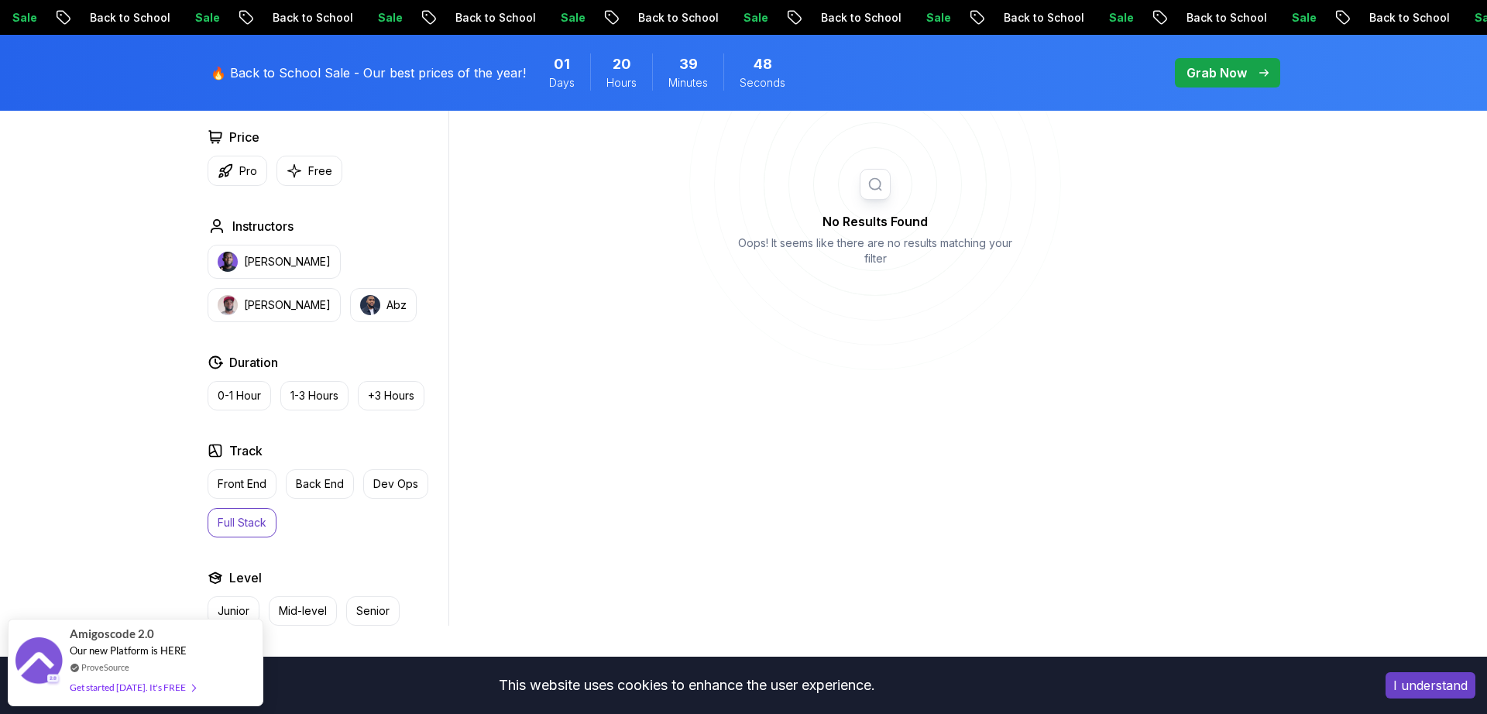
click at [266, 517] on p "Full Stack" at bounding box center [242, 522] width 49 height 15
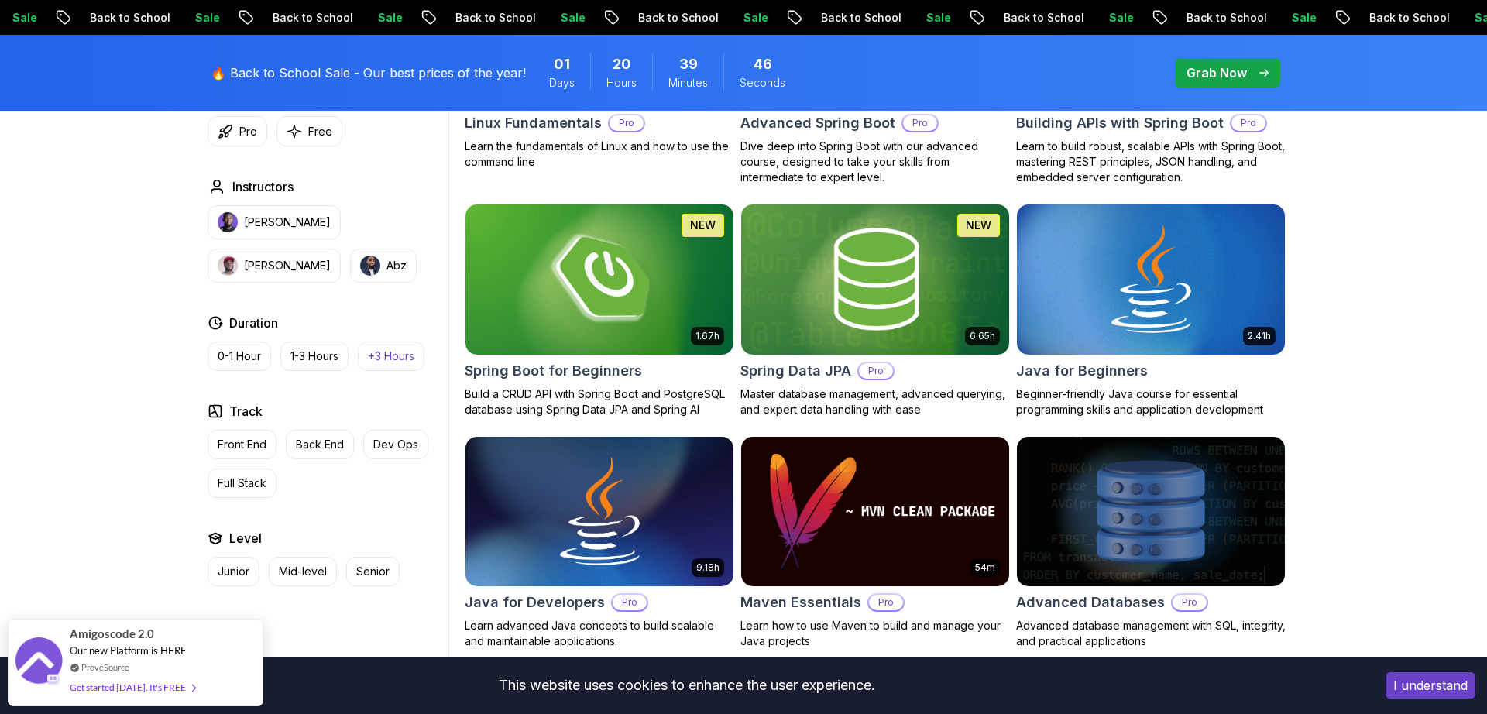
click at [383, 363] on p "+3 Hours" at bounding box center [391, 356] width 46 height 15
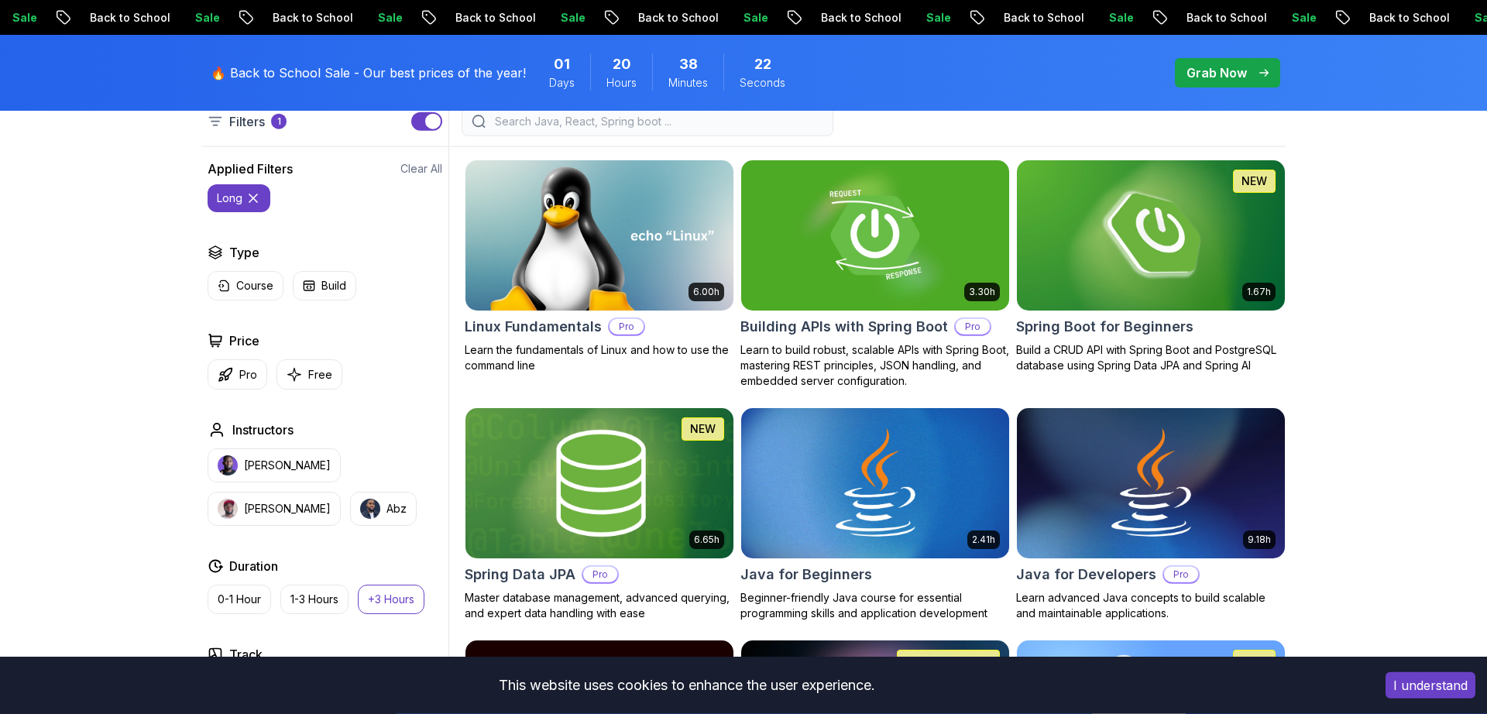
scroll to position [545, 0]
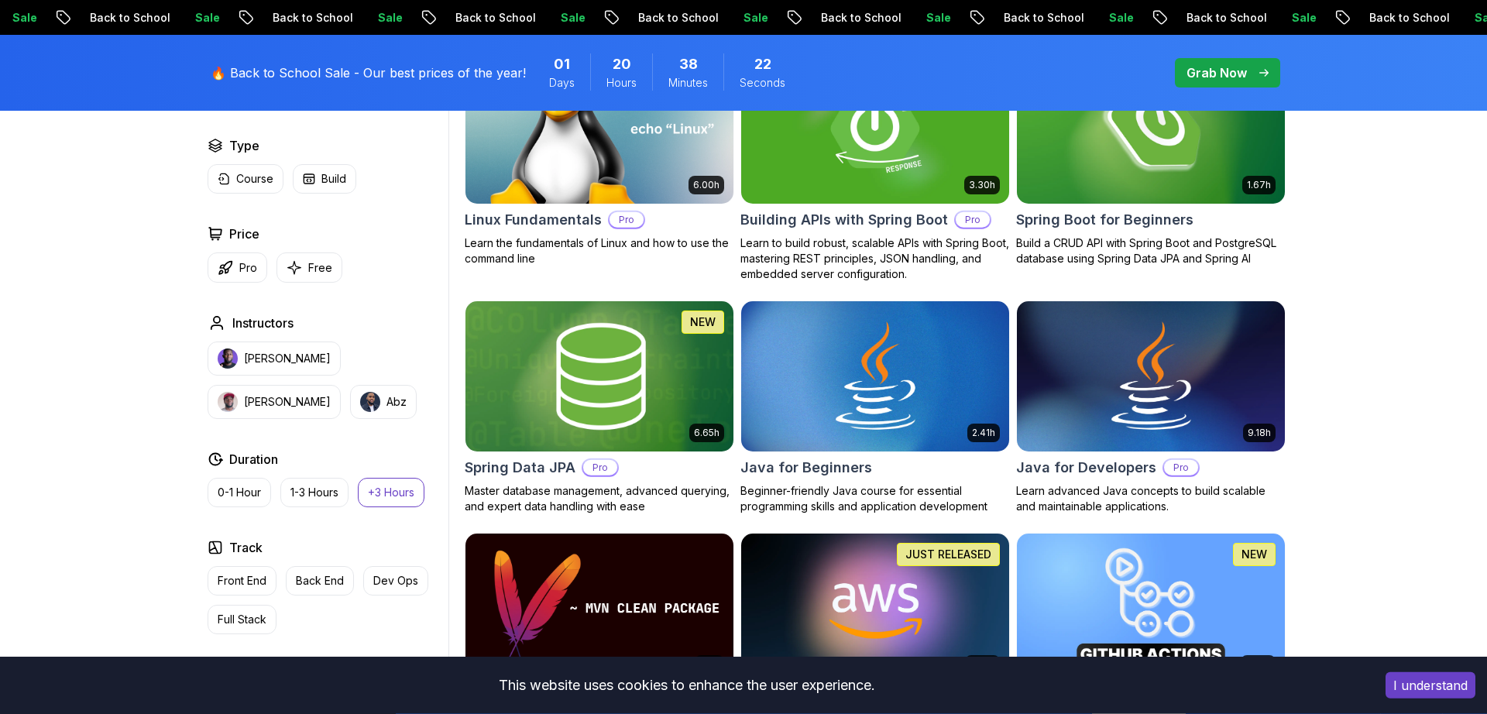
click at [624, 390] on img at bounding box center [599, 375] width 281 height 157
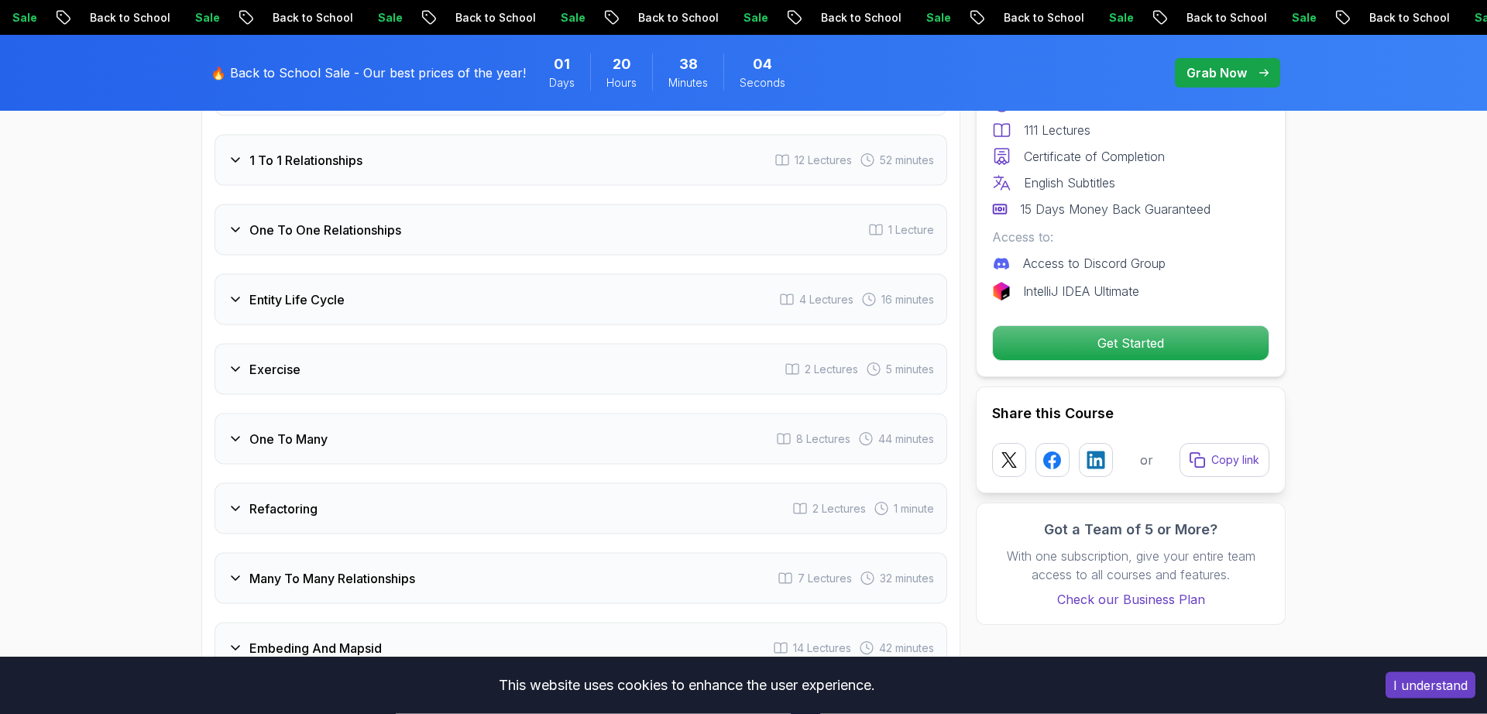
scroll to position [2565, 0]
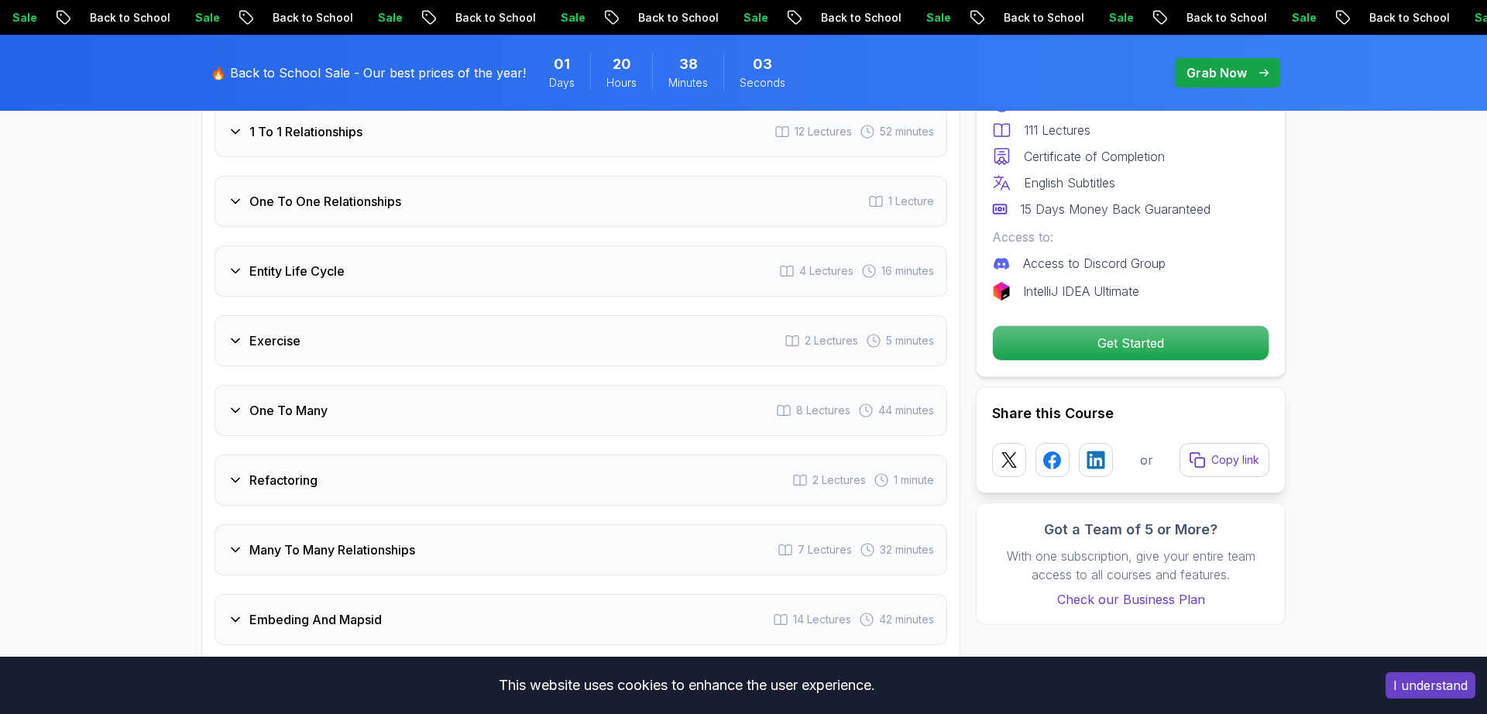
click at [573, 329] on div "Exercise 2 Lectures 5 minutes" at bounding box center [581, 340] width 733 height 51
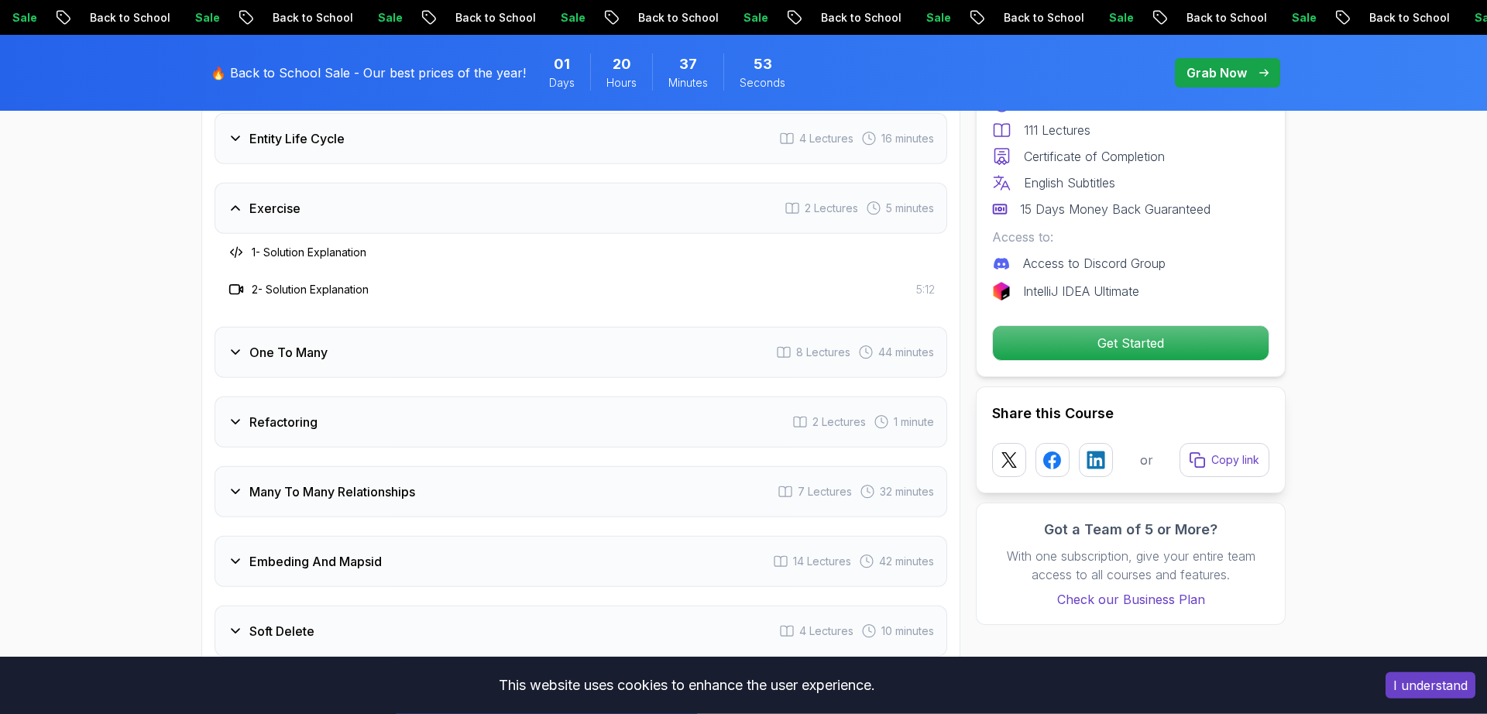
scroll to position [2631, 0]
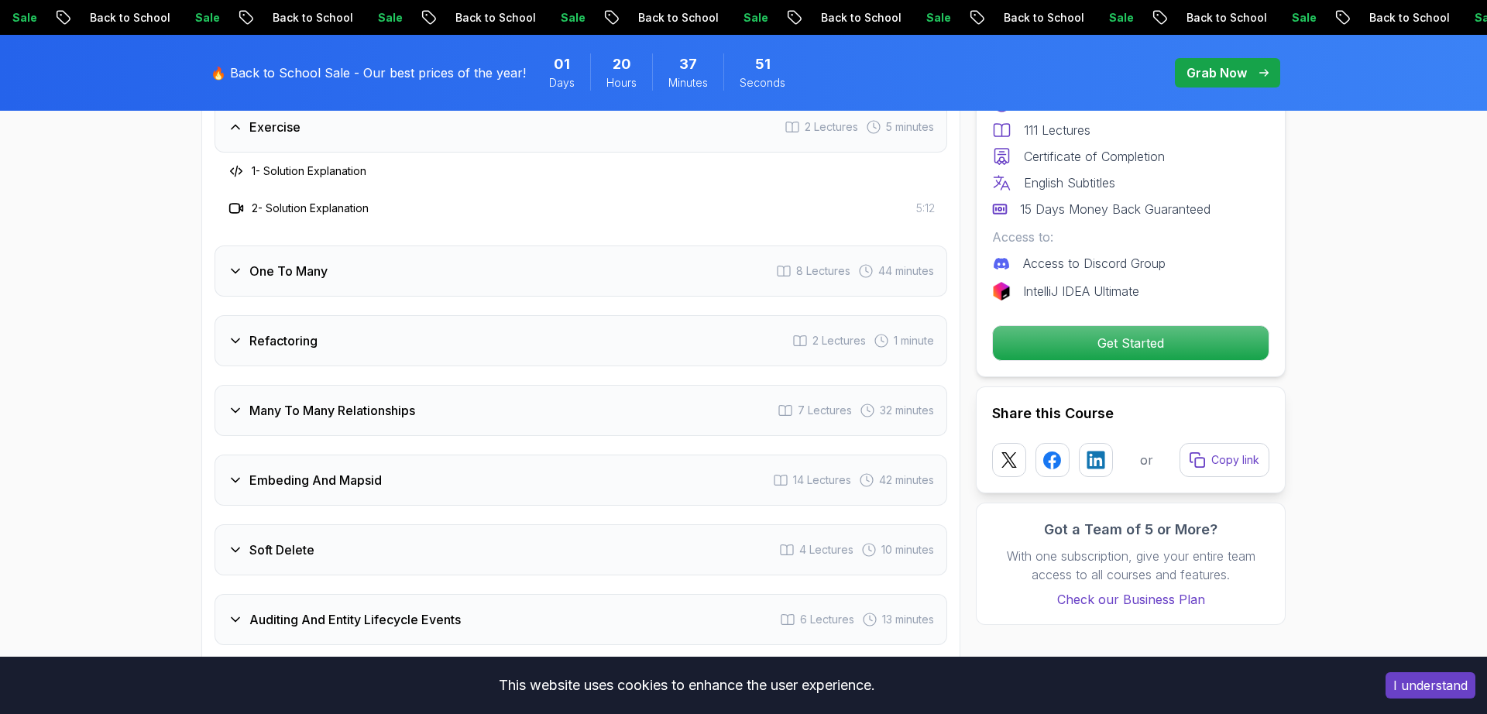
click at [599, 460] on div "Embeding And Mapsid 14 Lectures 42 minutes" at bounding box center [581, 480] width 733 height 51
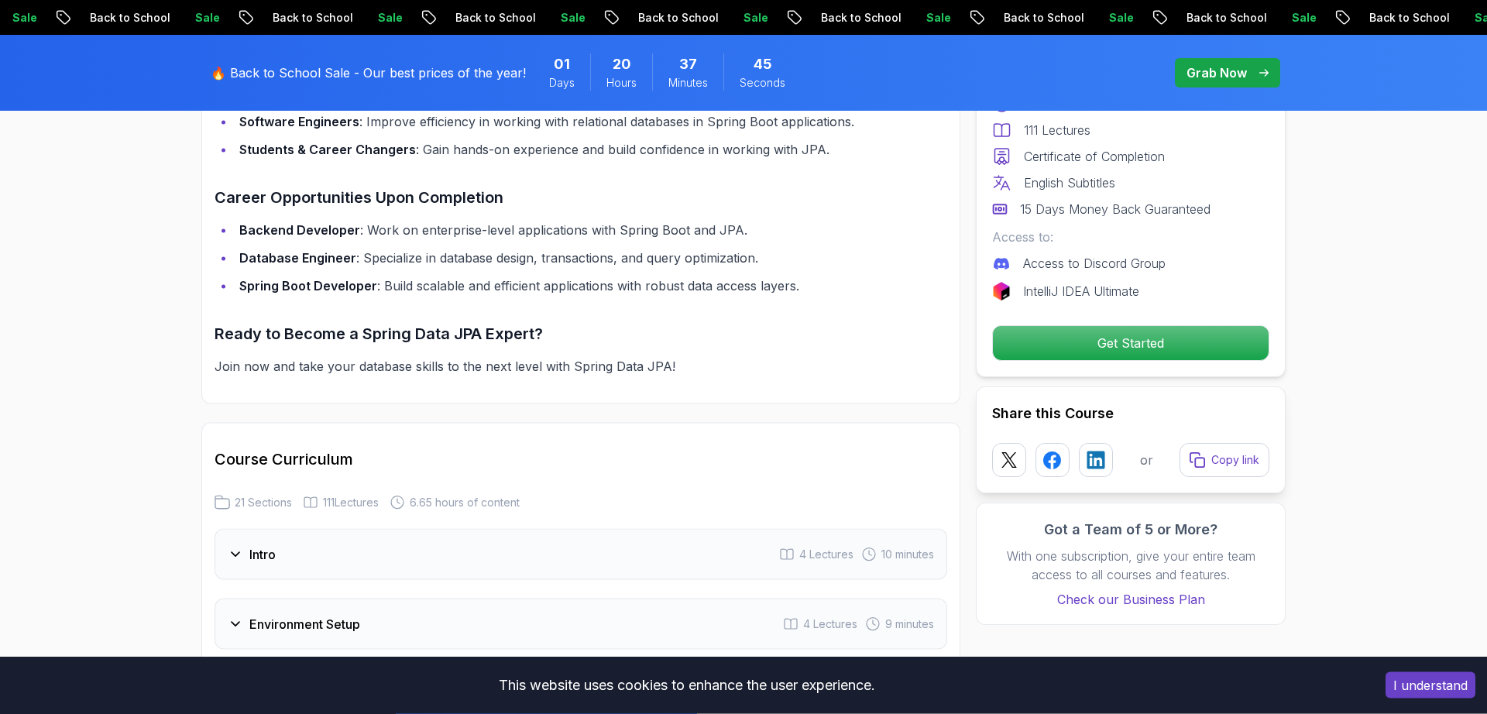
scroll to position [1775, 0]
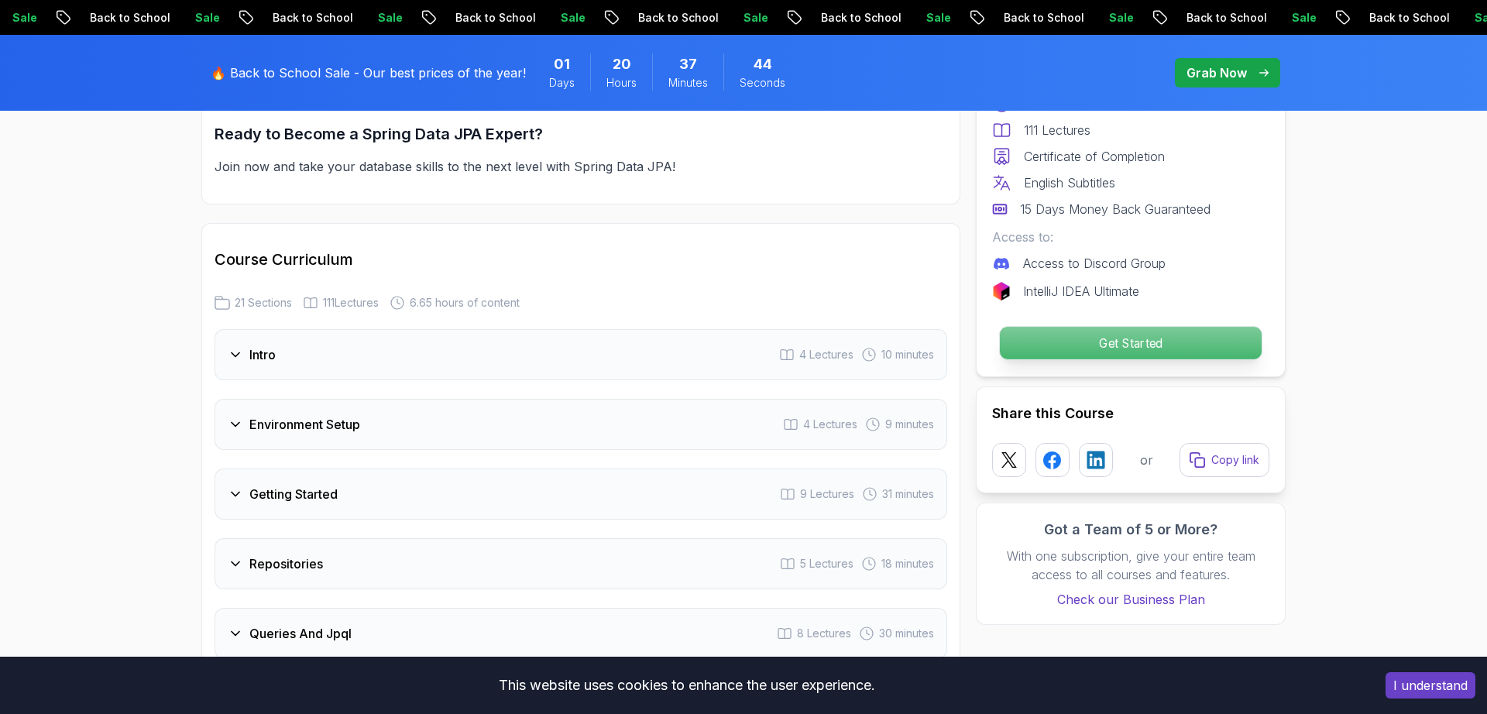
click at [1262, 342] on p "Get Started" at bounding box center [1131, 343] width 262 height 33
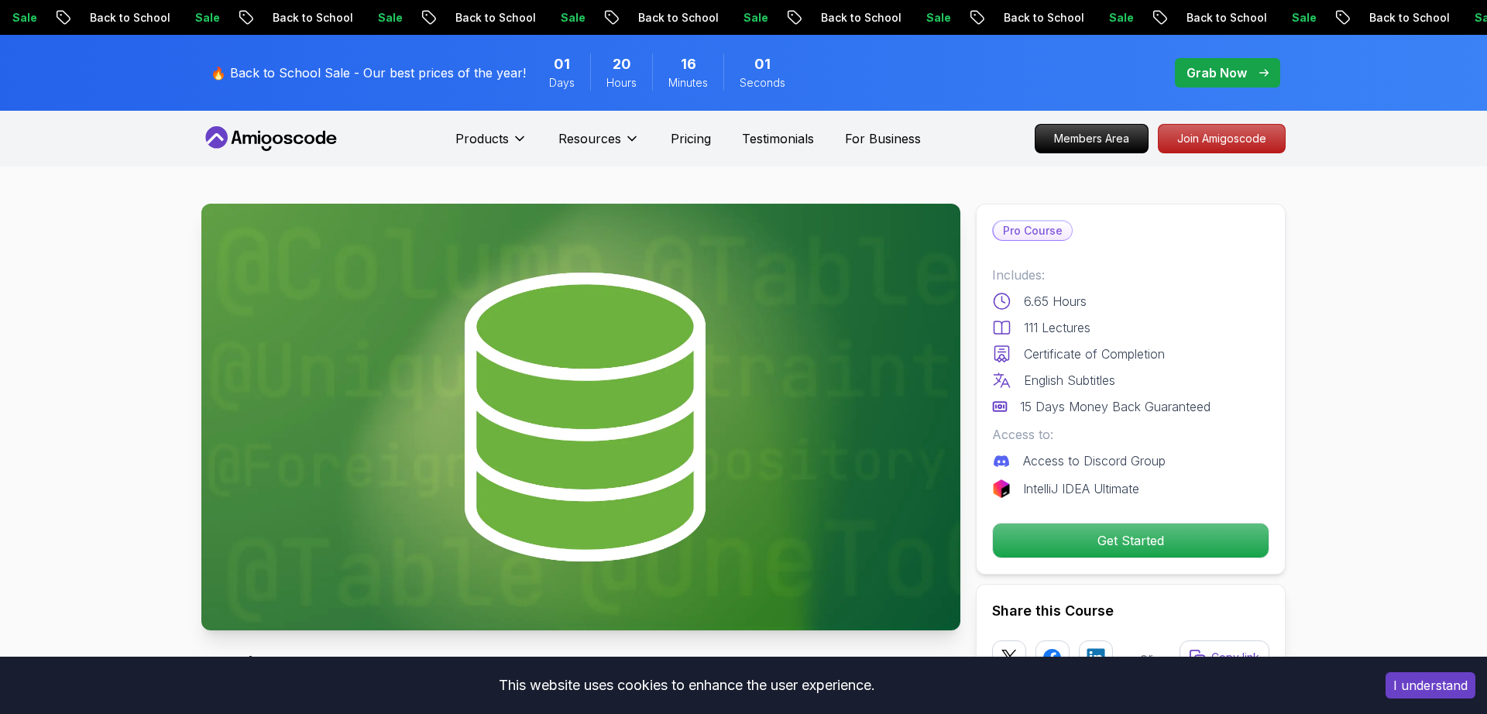
scroll to position [107, 0]
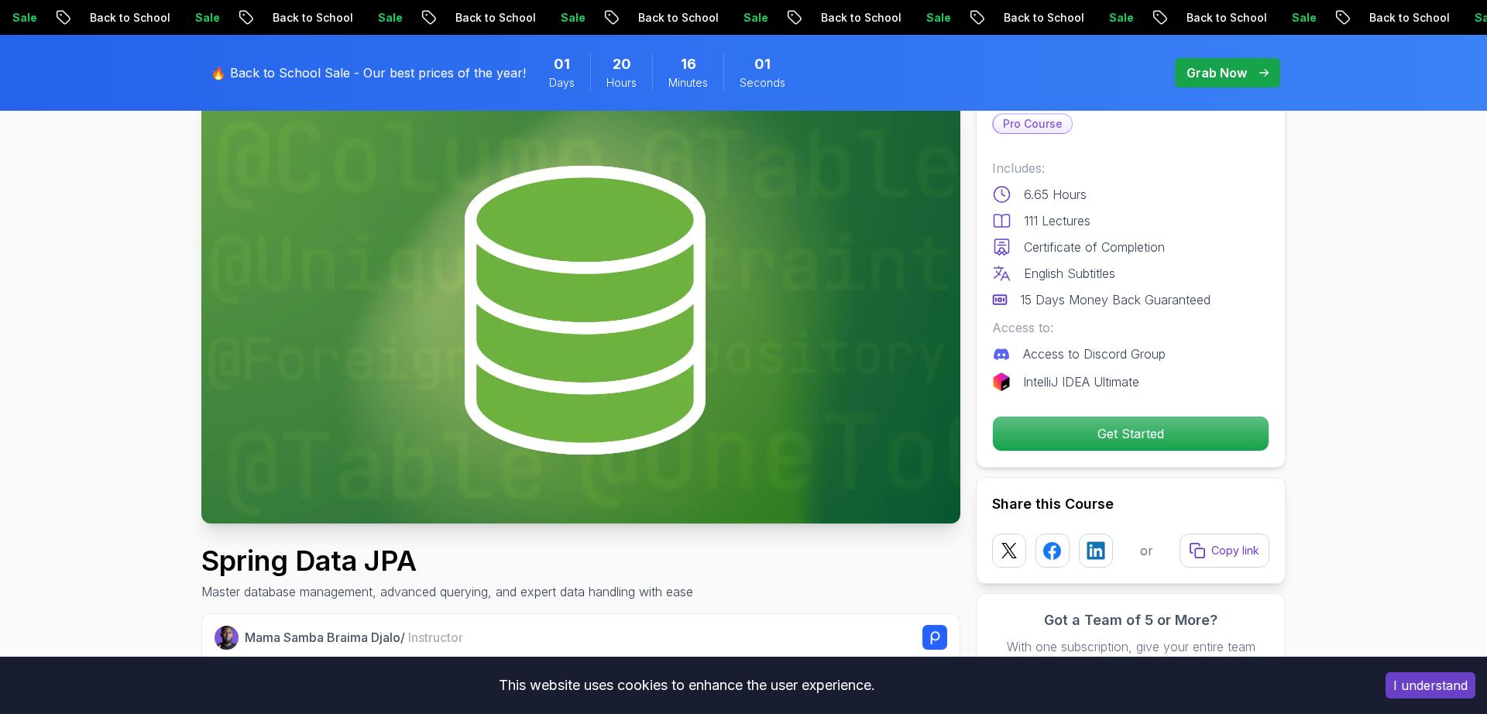
click at [17, 2] on div "Sale Back to School Sale Back to School Sale Back to School Sale Back to School…" at bounding box center [743, 17] width 1487 height 35
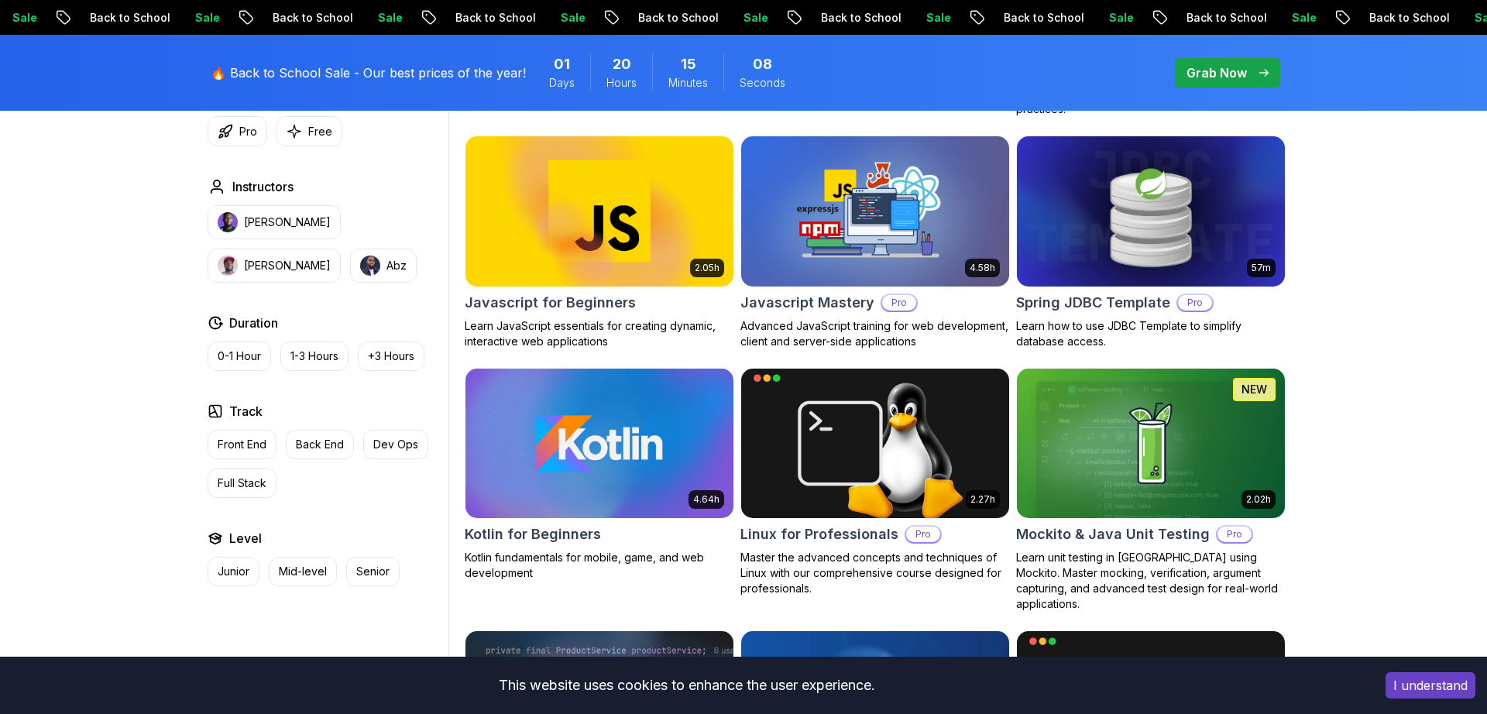
scroll to position [2745, 0]
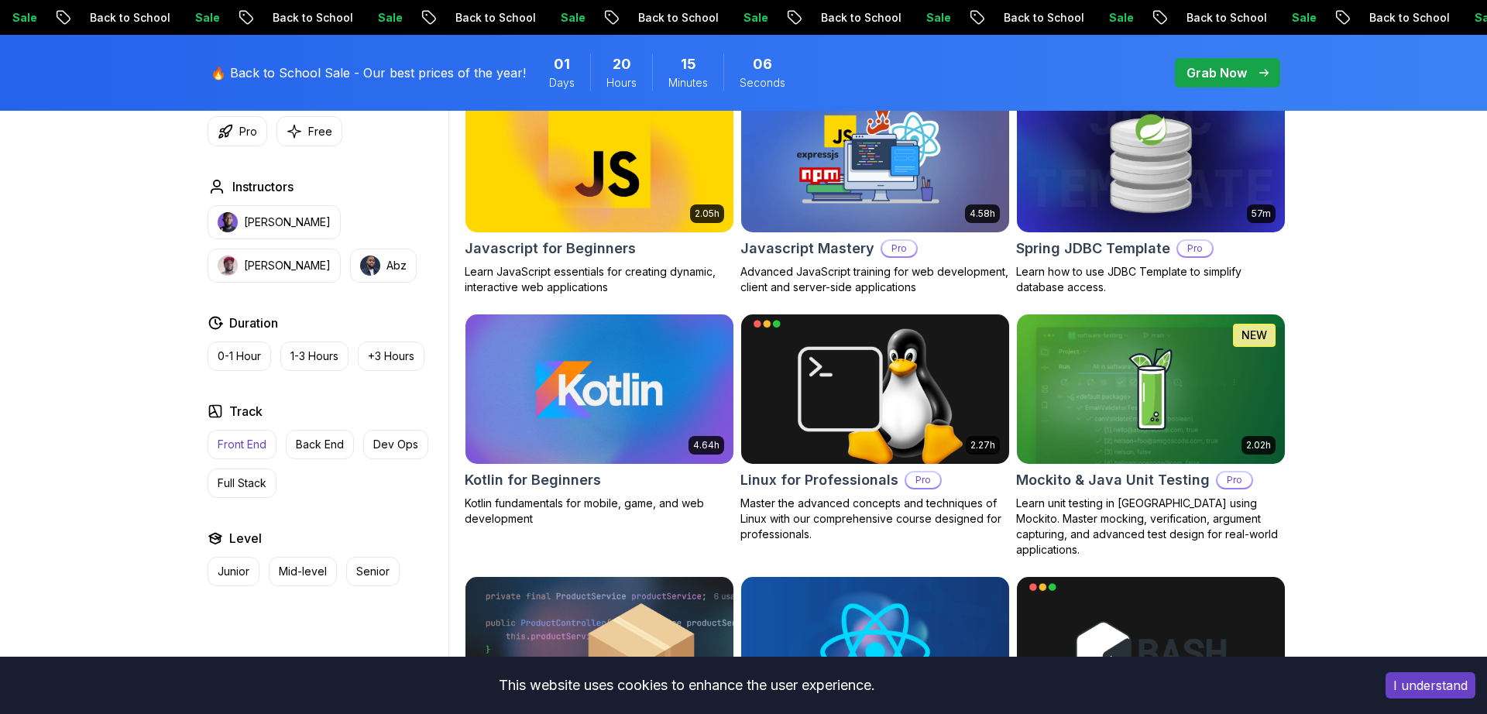
click at [270, 431] on button "Front End" at bounding box center [242, 444] width 69 height 29
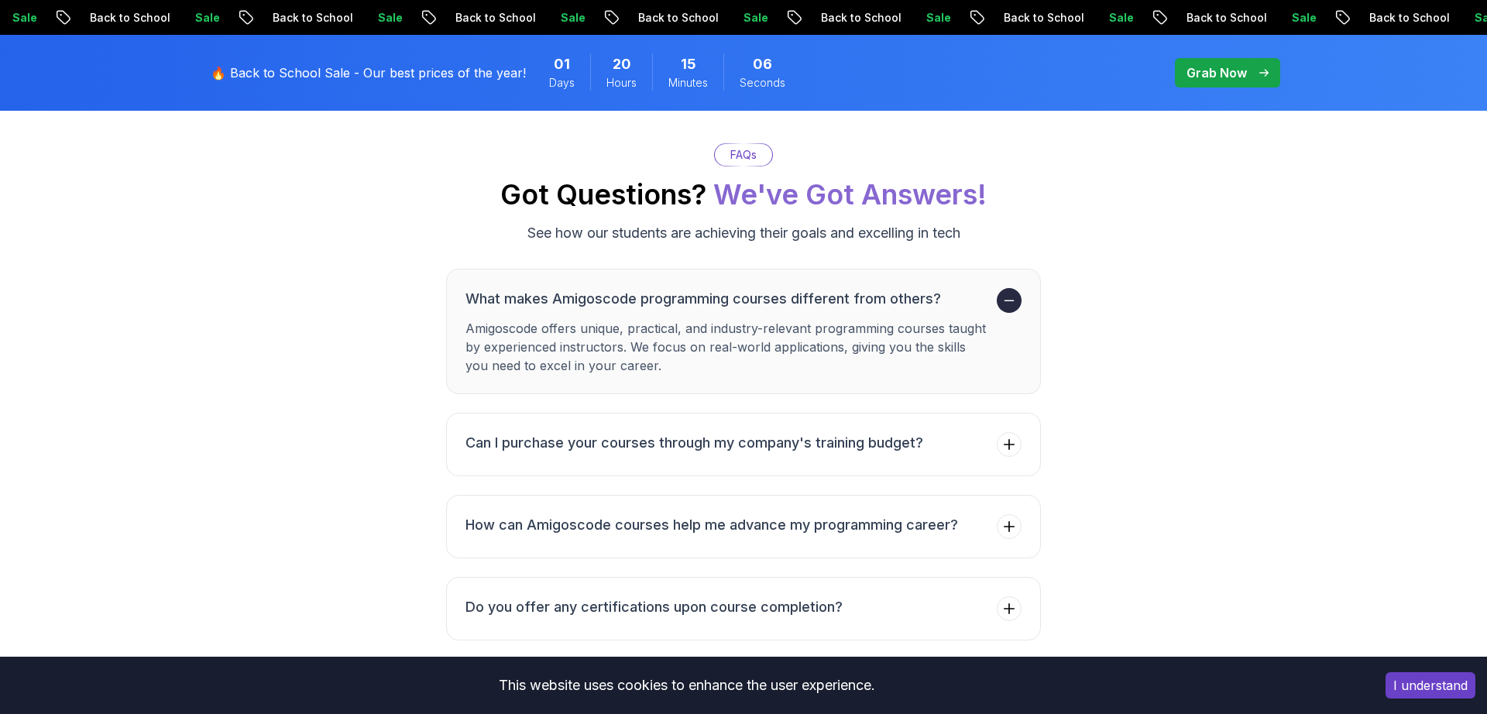
click at [266, 440] on div "FAQs Got Questions? We've Got Answers! See how our students are achieving their…" at bounding box center [743, 556] width 1084 height 826
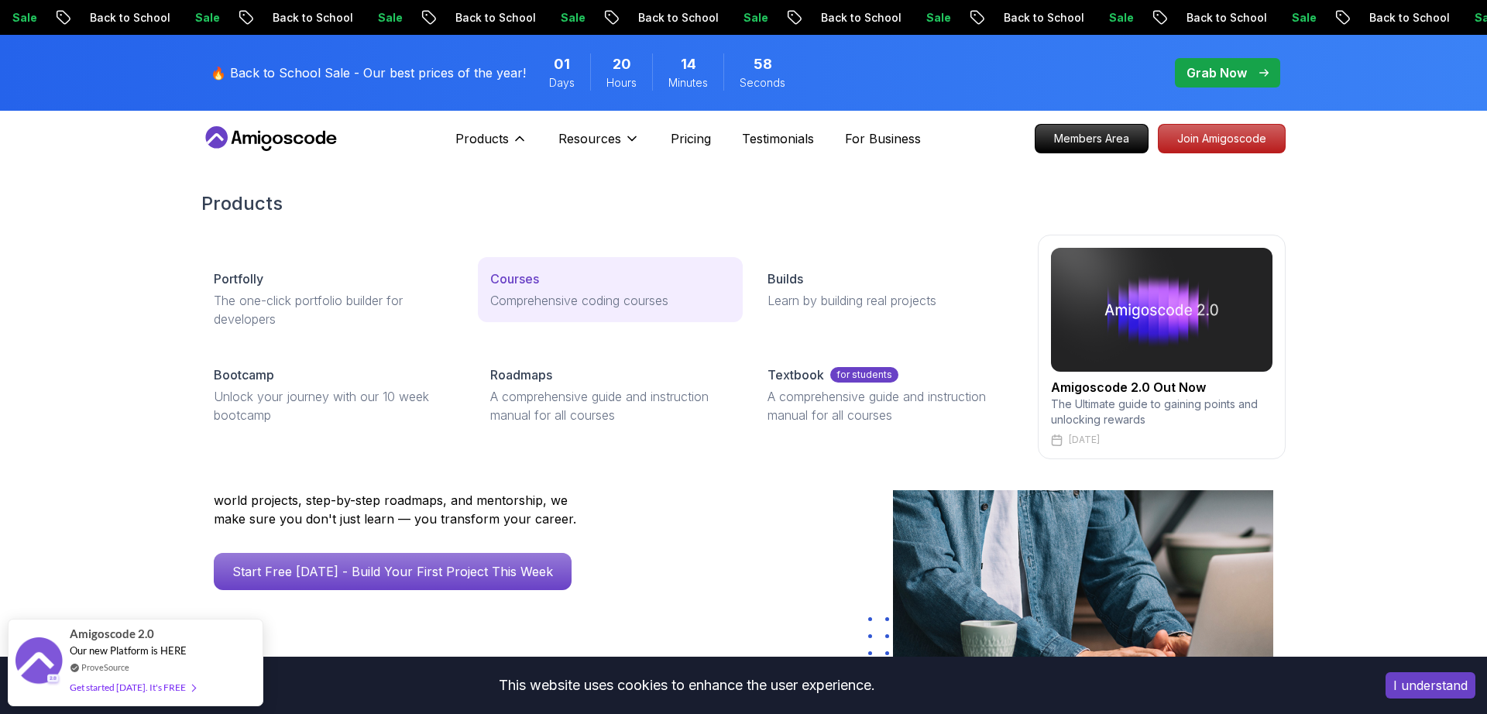
click at [549, 294] on p "Comprehensive coding courses" at bounding box center [609, 300] width 239 height 19
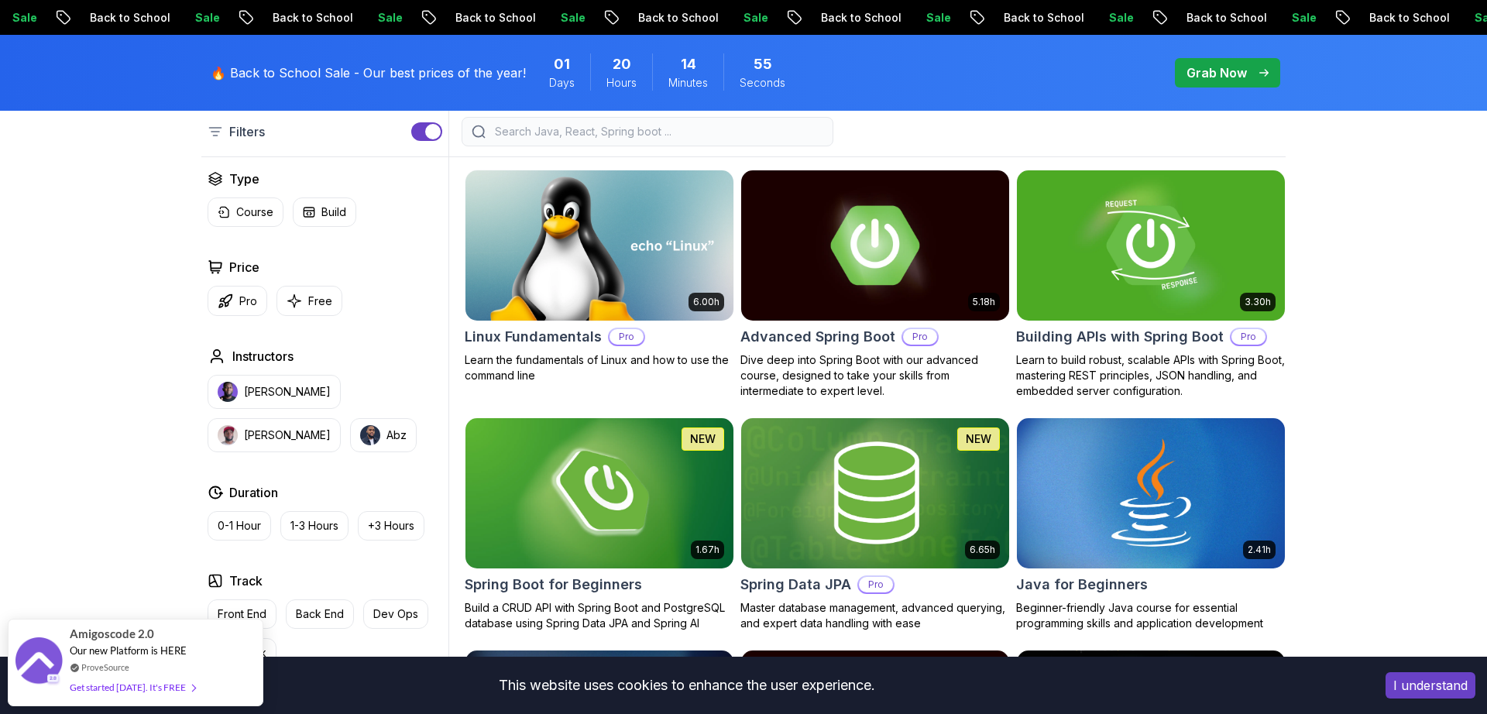
scroll to position [641, 0]
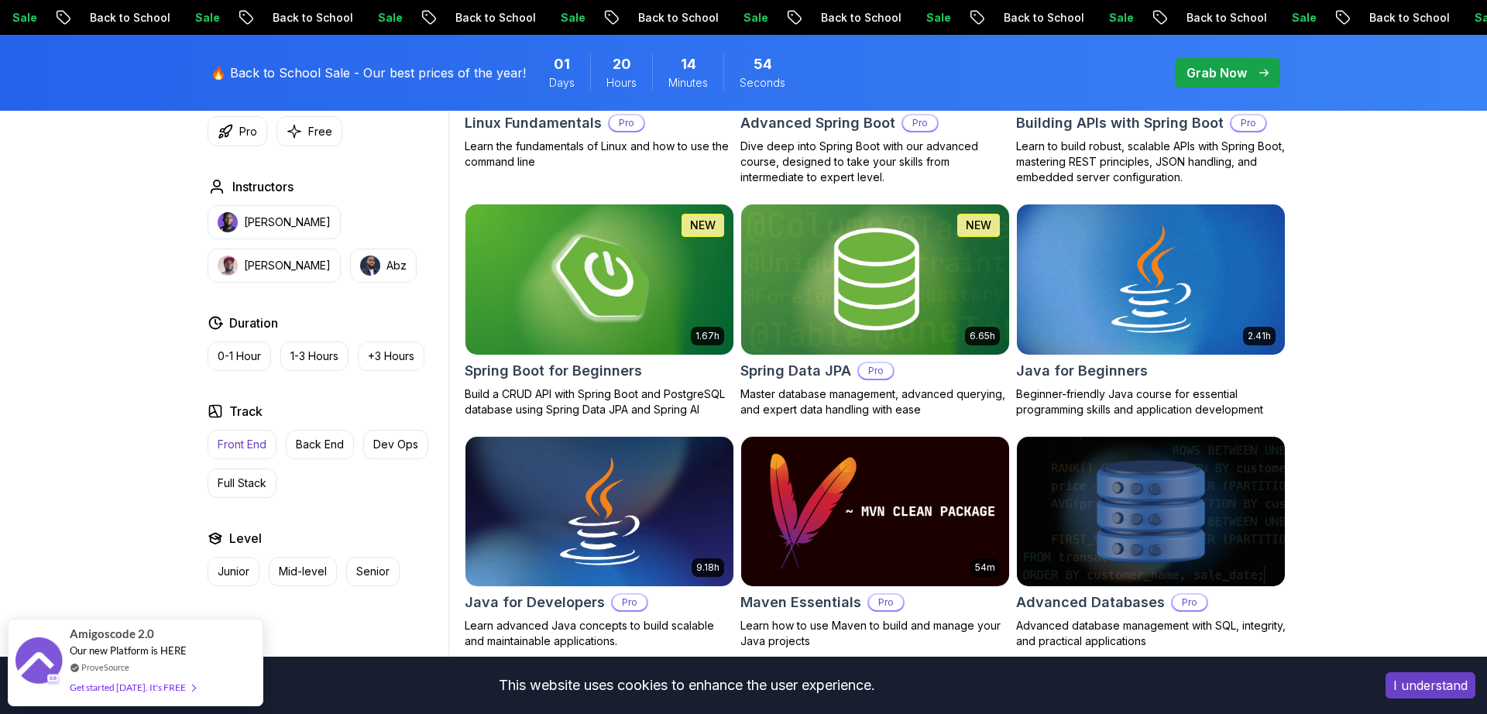
click at [259, 436] on button "Front End" at bounding box center [242, 444] width 69 height 29
